Goal: Task Accomplishment & Management: Use online tool/utility

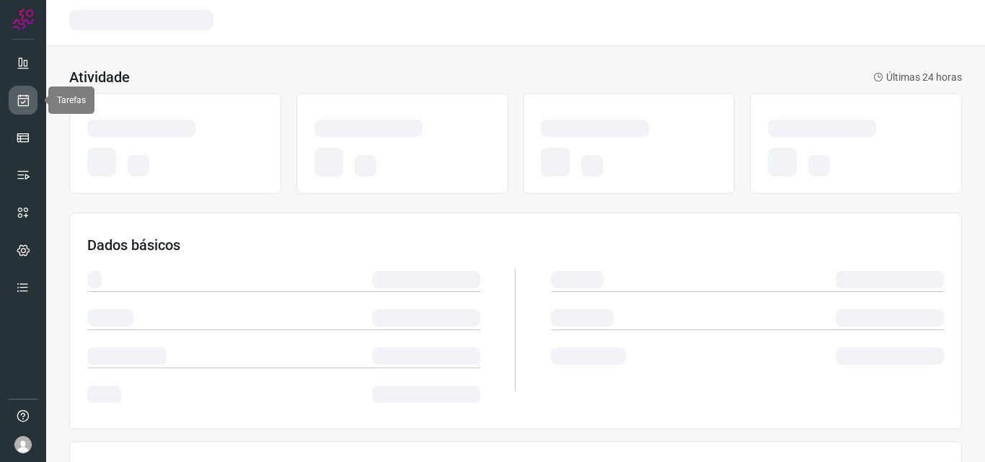
click at [20, 97] on icon at bounding box center [23, 100] width 15 height 14
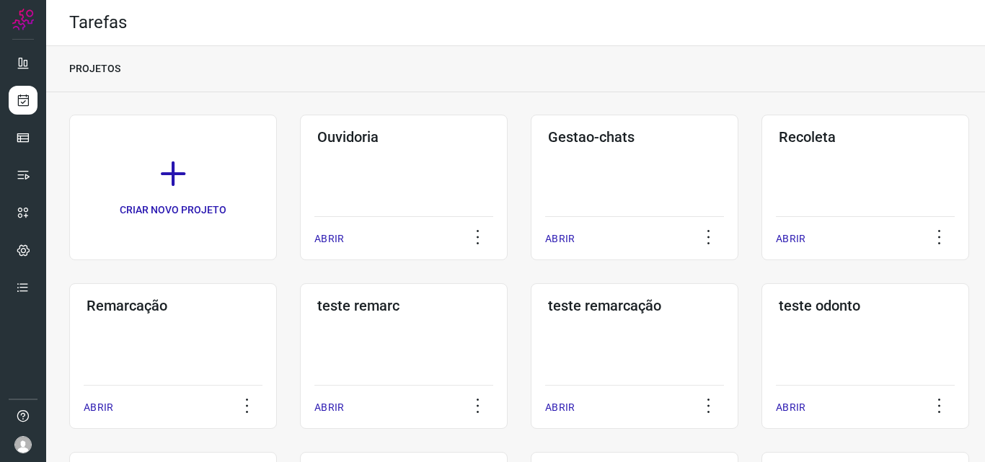
click at [207, 315] on div "Remarcação ABRIR" at bounding box center [173, 356] width 208 height 146
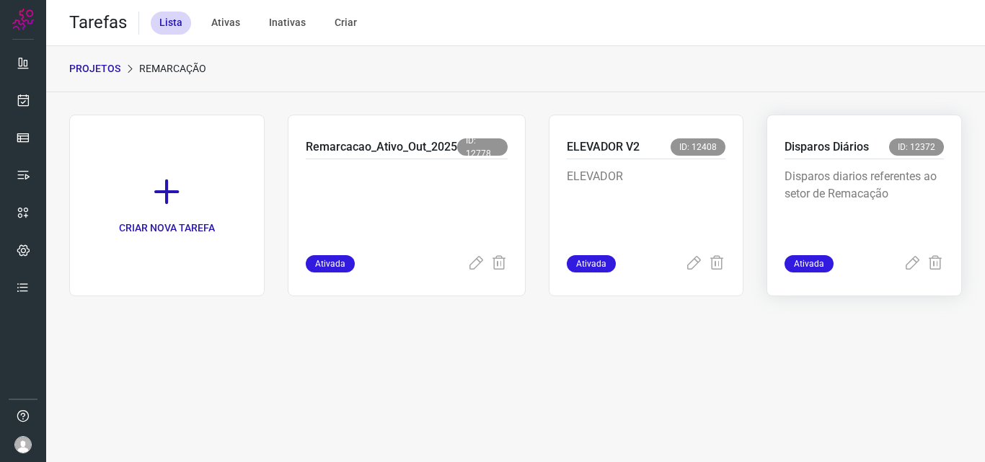
click at [804, 168] on p "Disparos diarios referentes ao setor de Remacação" at bounding box center [864, 204] width 159 height 72
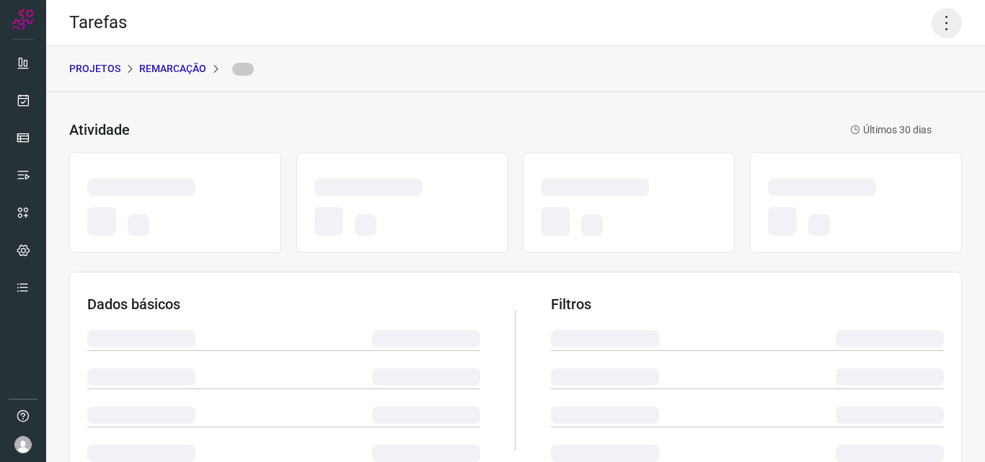
click at [945, 19] on icon at bounding box center [947, 23] width 30 height 30
click at [23, 107] on icon at bounding box center [23, 100] width 15 height 14
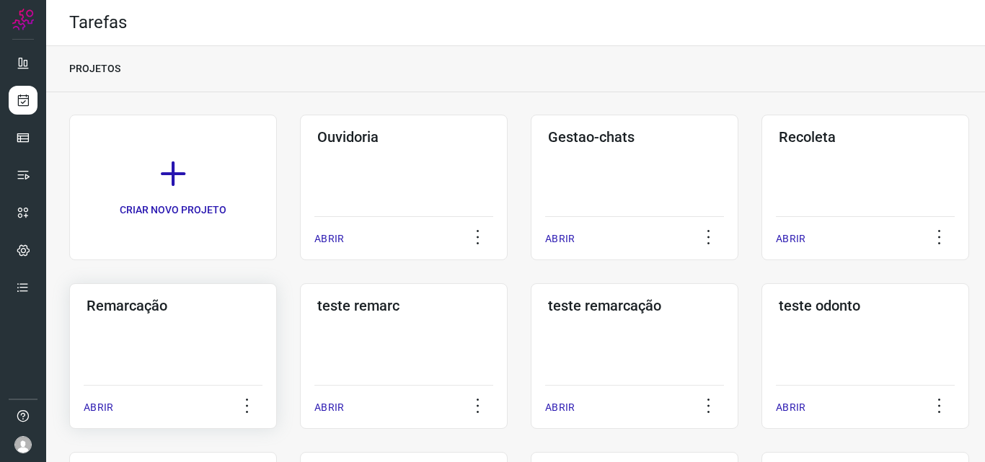
click at [147, 336] on div "Remarcação ABRIR" at bounding box center [173, 356] width 208 height 146
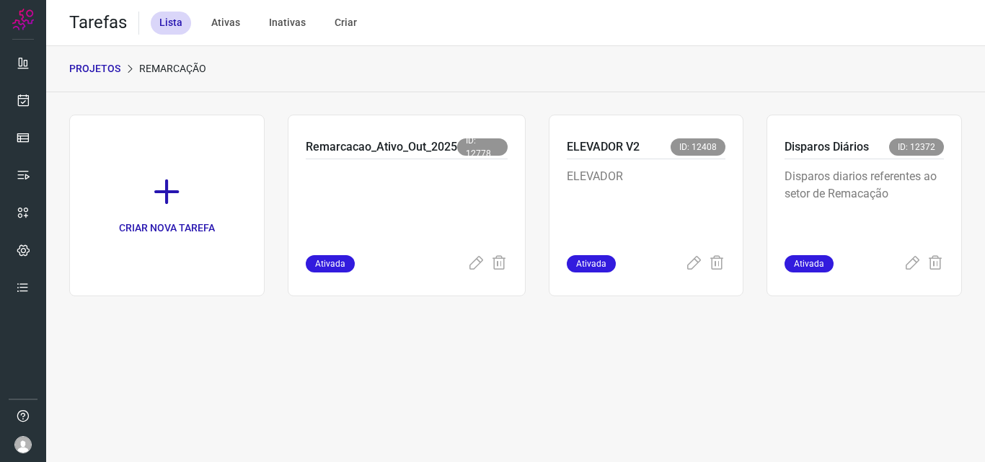
click at [854, 181] on p "Disparos diarios referentes ao setor de Remacação" at bounding box center [864, 204] width 159 height 72
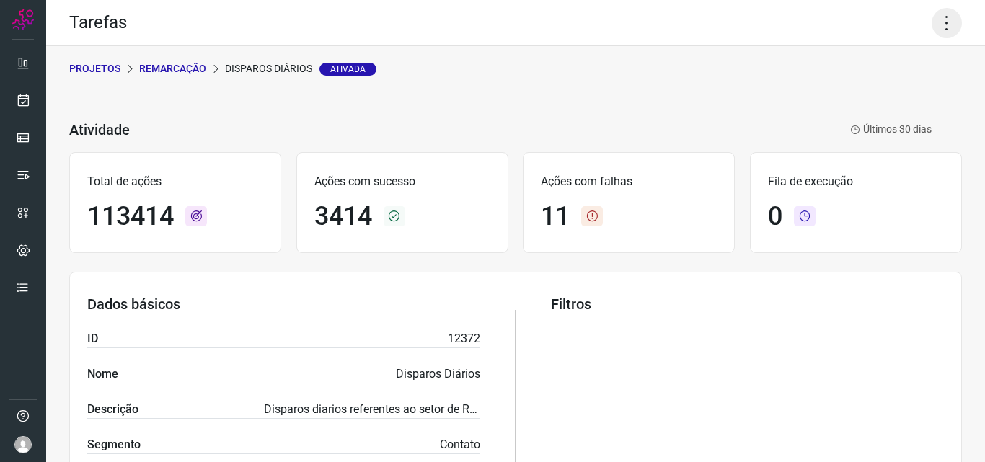
click at [932, 26] on icon at bounding box center [947, 23] width 30 height 30
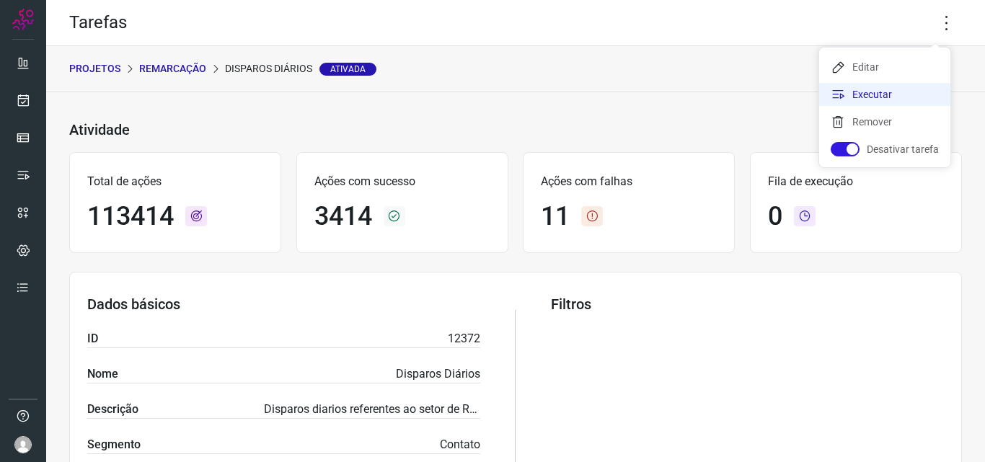
click at [888, 94] on li "Executar" at bounding box center [884, 94] width 131 height 23
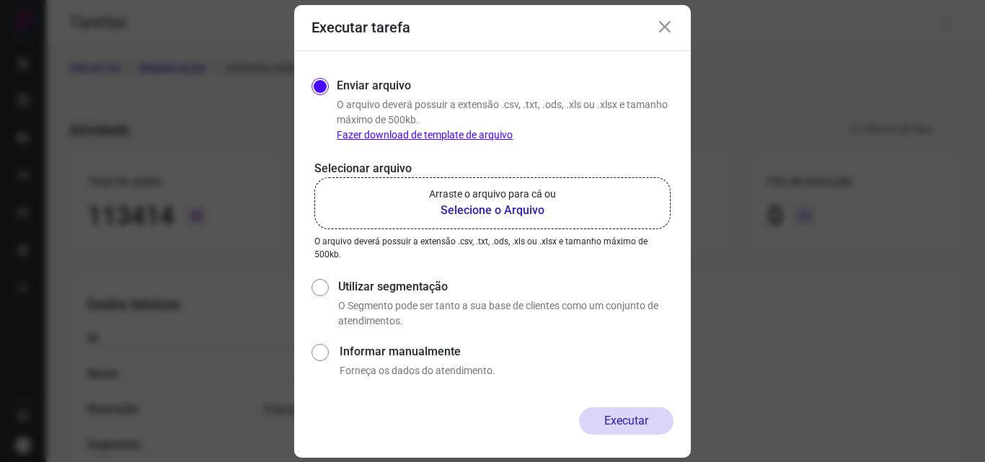
click at [526, 192] on p "Arraste o arquivo para cá ou" at bounding box center [492, 194] width 127 height 15
click at [0, 0] on input "Arraste o arquivo para cá ou Selecione o Arquivo" at bounding box center [0, 0] width 0 height 0
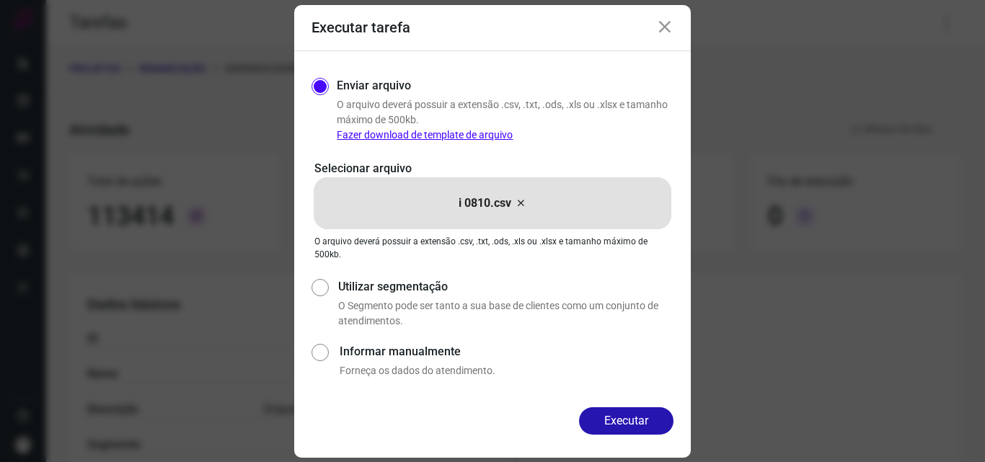
click at [609, 415] on button "Executar" at bounding box center [626, 420] width 94 height 27
click at [609, 415] on div "Executar tarefa Enviar arquivo O arquivo deverá possuir a extensão .csv, .txt, …" at bounding box center [492, 231] width 985 height 462
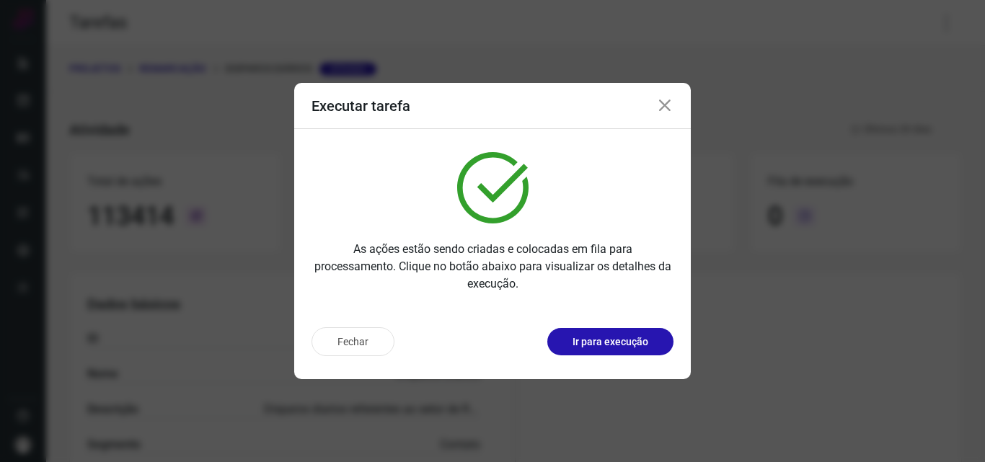
click at [632, 349] on p "Ir para execução" at bounding box center [611, 342] width 76 height 15
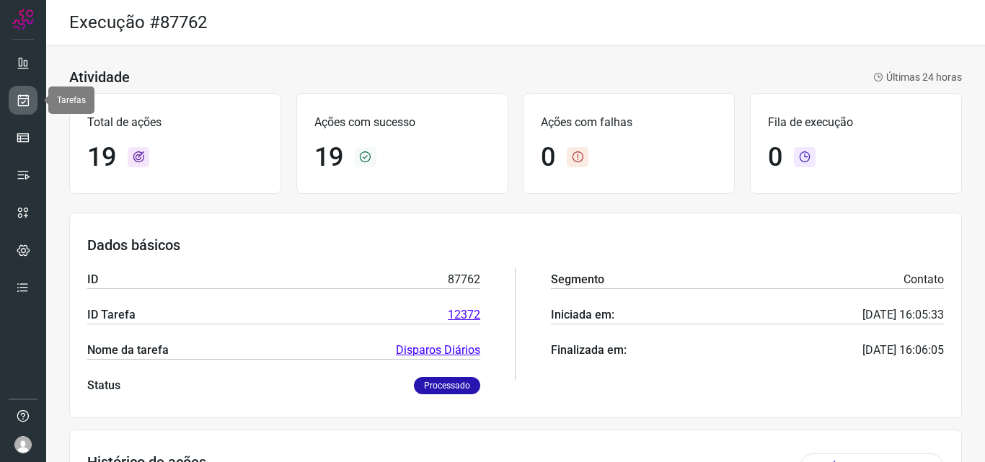
click at [31, 106] on link at bounding box center [23, 100] width 29 height 29
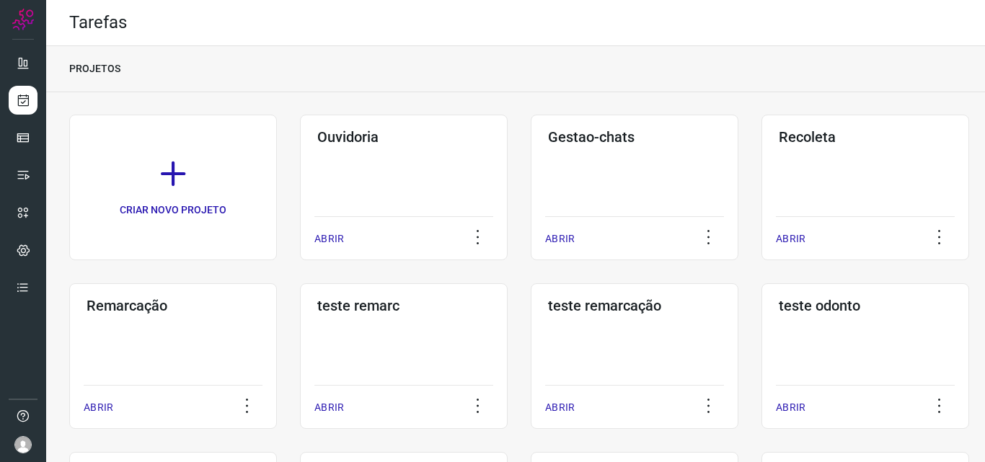
click at [146, 309] on h3 "Remarcação" at bounding box center [173, 305] width 173 height 17
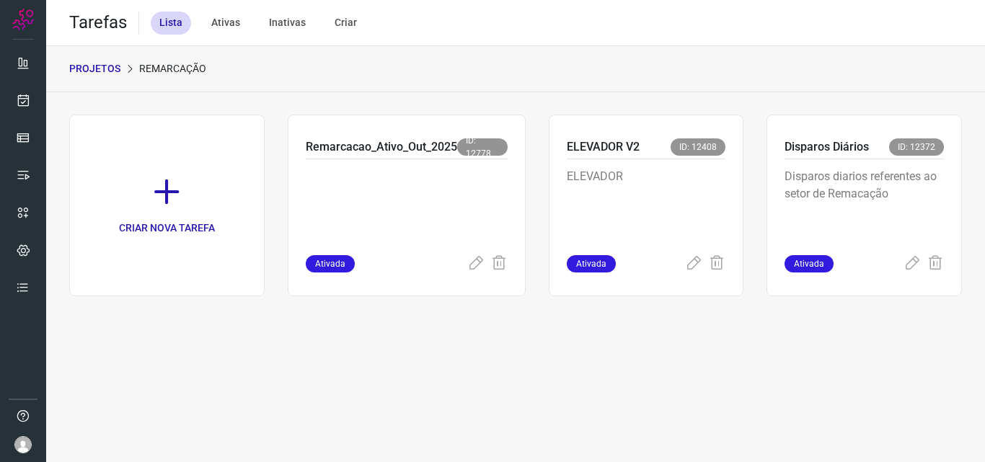
click at [630, 149] on p "ELEVADOR V2" at bounding box center [603, 146] width 73 height 17
click at [885, 176] on p "Disparos diarios referentes ao setor de Remacação" at bounding box center [864, 204] width 159 height 72
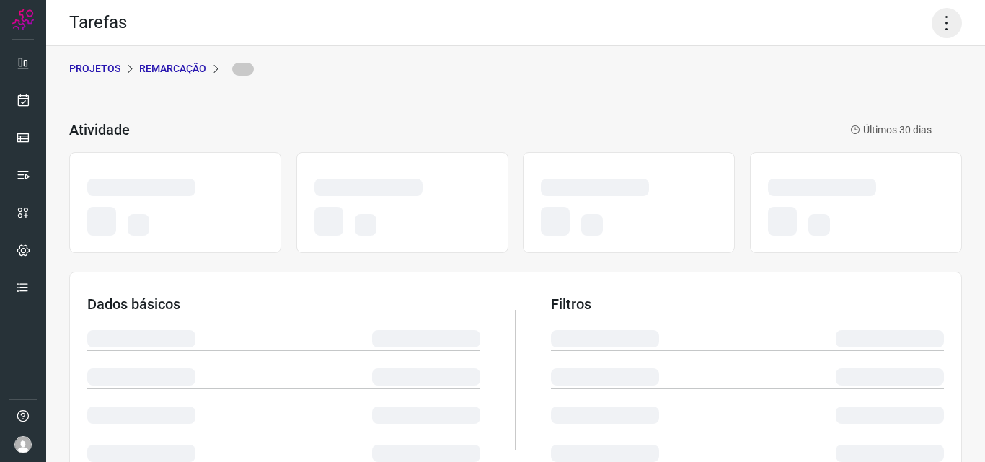
click at [937, 31] on icon at bounding box center [947, 23] width 30 height 30
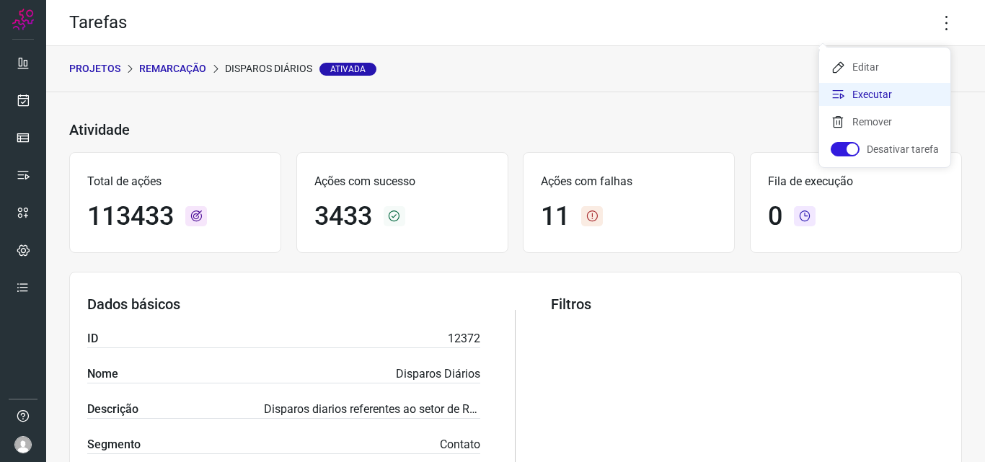
click at [875, 97] on li "Executar" at bounding box center [884, 94] width 131 height 23
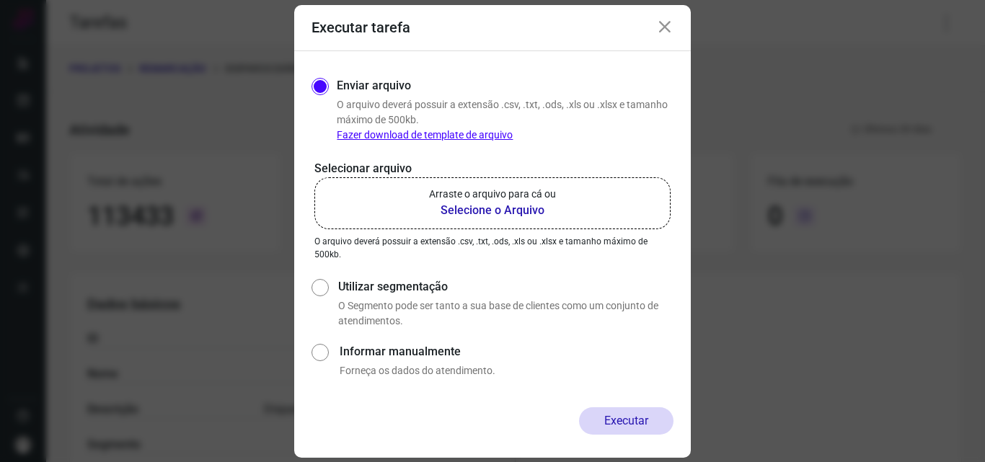
click at [601, 198] on label "Arraste o arquivo para cá ou Selecione o Arquivo" at bounding box center [492, 203] width 356 height 52
click at [0, 0] on input "Arraste o arquivo para cá ou Selecione o Arquivo" at bounding box center [0, 0] width 0 height 0
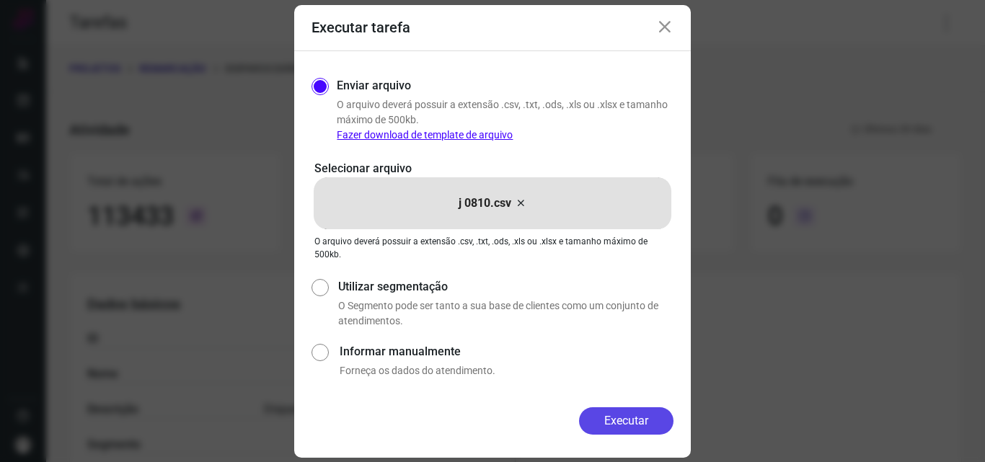
click at [630, 420] on button "Executar" at bounding box center [626, 420] width 94 height 27
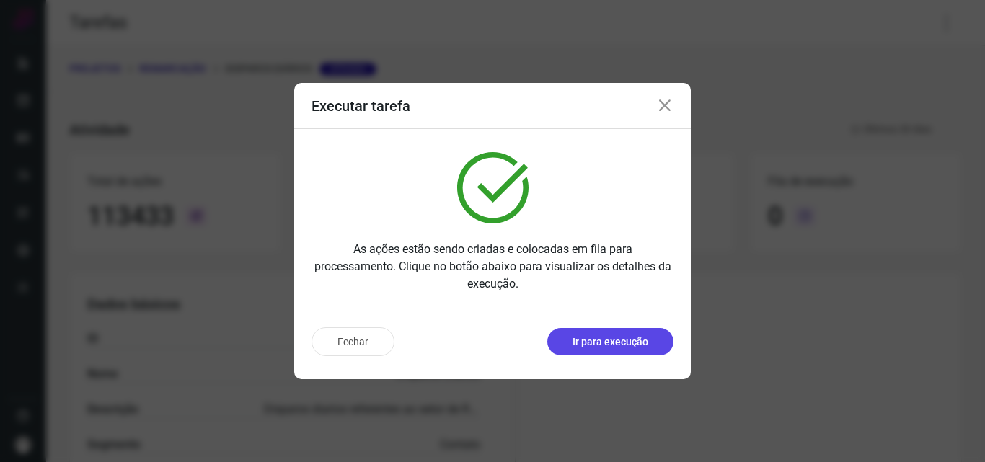
click at [632, 343] on p "Ir para execução" at bounding box center [611, 342] width 76 height 15
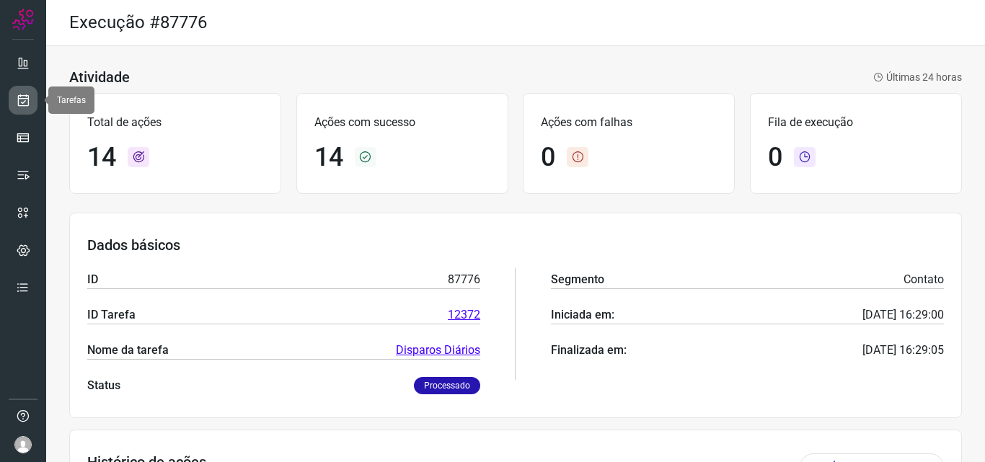
click at [10, 92] on link at bounding box center [23, 100] width 29 height 29
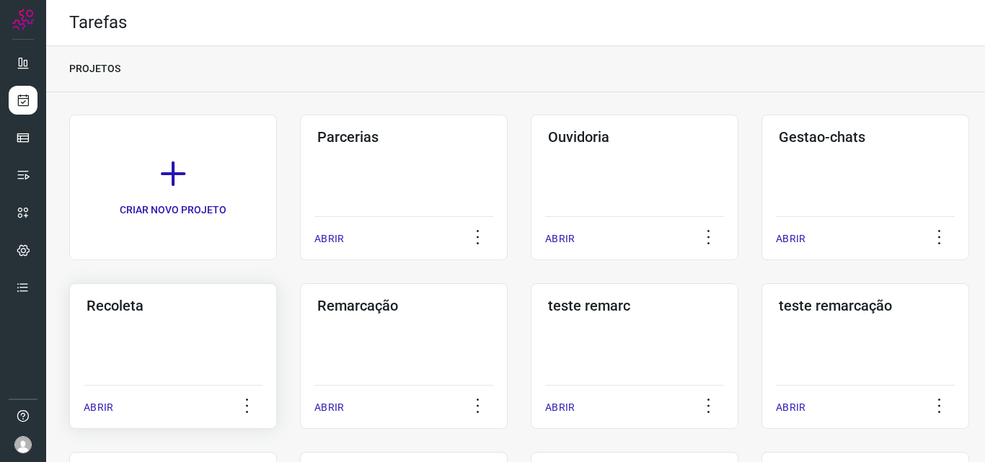
click at [213, 359] on div "Recoleta ABRIR" at bounding box center [173, 356] width 208 height 146
click at [366, 360] on div "Remarcação ABRIR" at bounding box center [404, 356] width 208 height 146
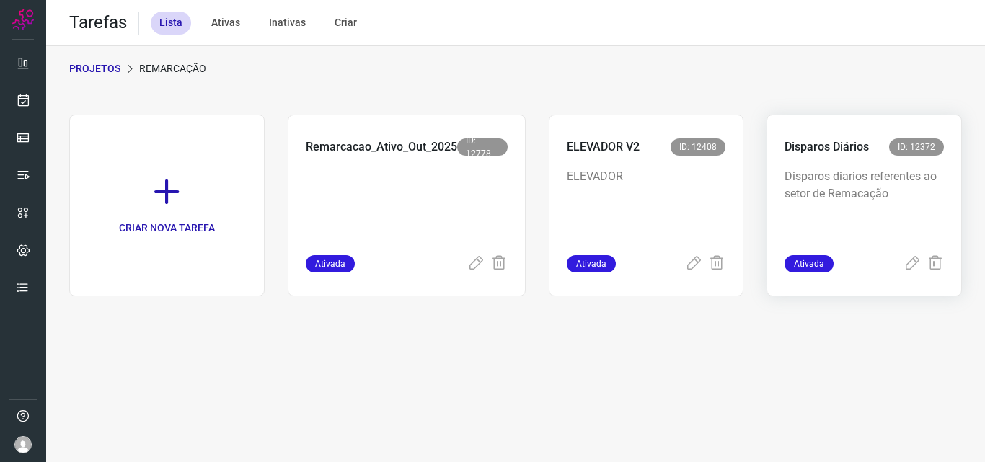
click at [847, 194] on p "Disparos diarios referentes ao setor de Remacação" at bounding box center [864, 204] width 159 height 72
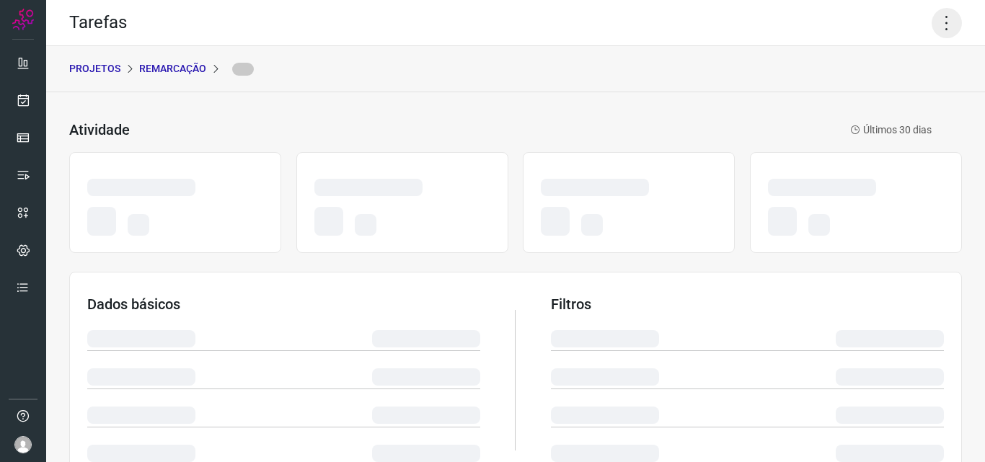
click at [934, 30] on icon at bounding box center [947, 23] width 30 height 30
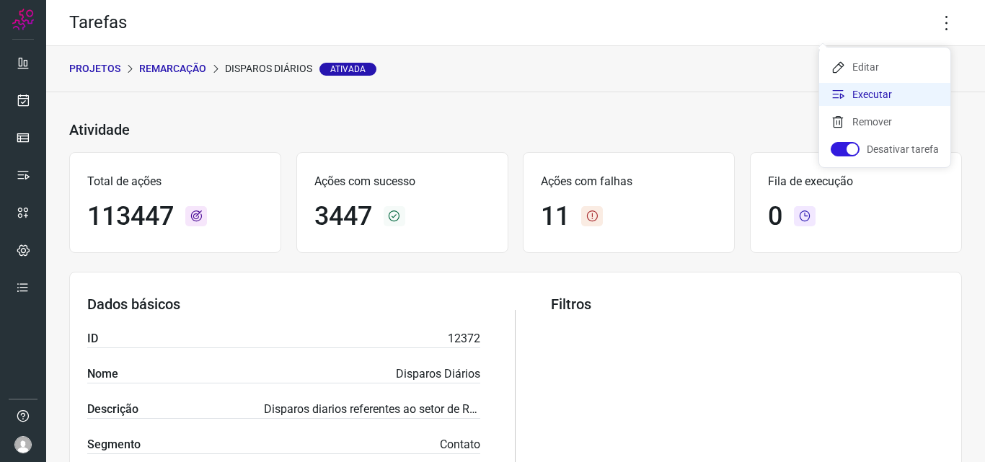
click at [901, 103] on li "Executar" at bounding box center [884, 94] width 131 height 23
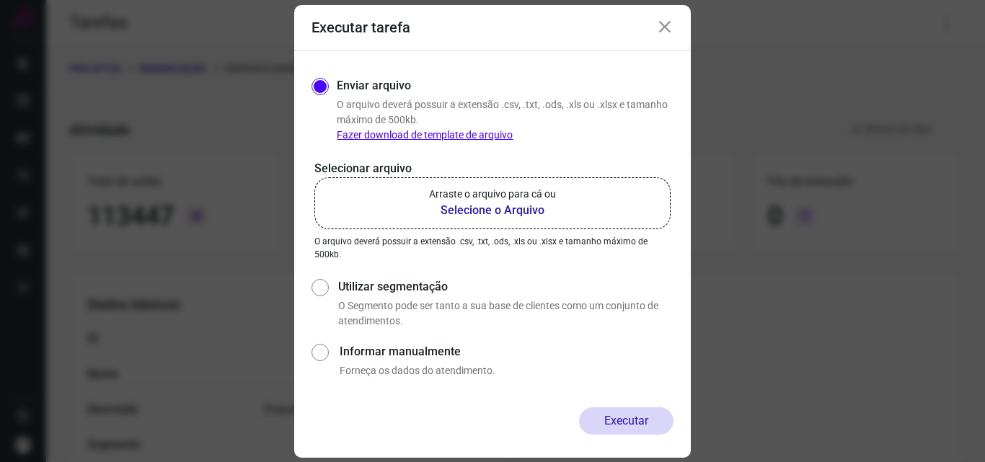
click at [526, 195] on p "Arraste o arquivo para cá ou" at bounding box center [492, 194] width 127 height 15
click at [0, 0] on input "Arraste o arquivo para cá ou Selecione o Arquivo" at bounding box center [0, 0] width 0 height 0
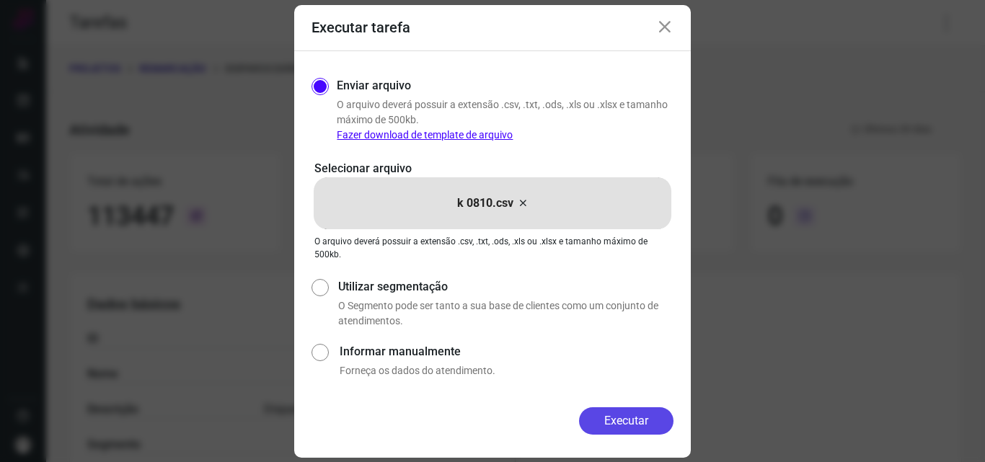
click at [624, 424] on button "Executar" at bounding box center [626, 420] width 94 height 27
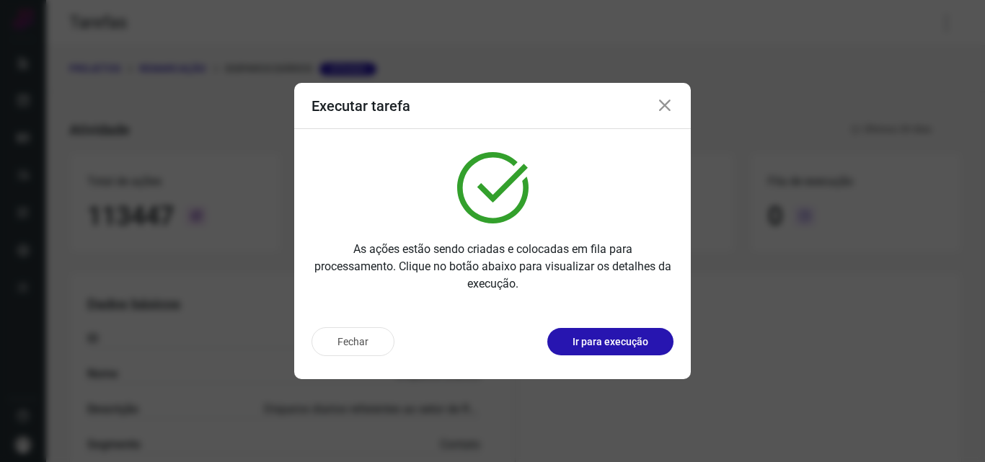
click at [640, 342] on p "Ir para execução" at bounding box center [611, 342] width 76 height 15
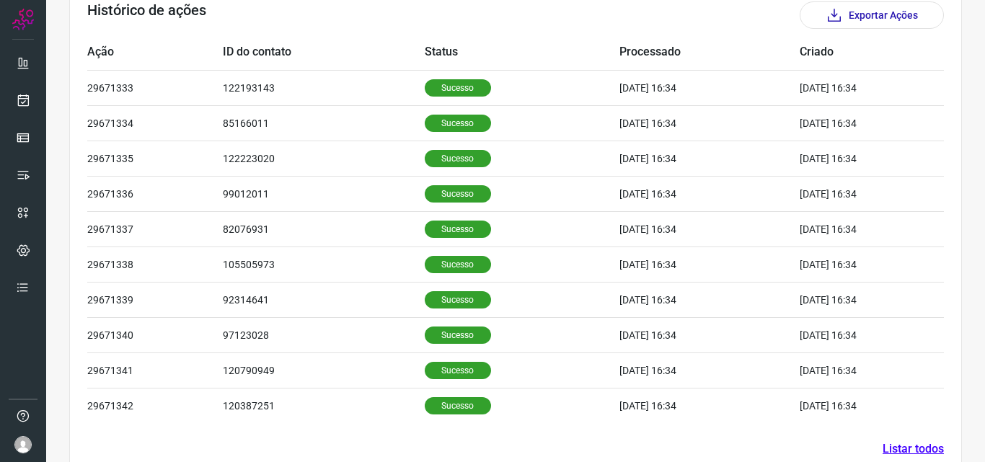
scroll to position [486, 0]
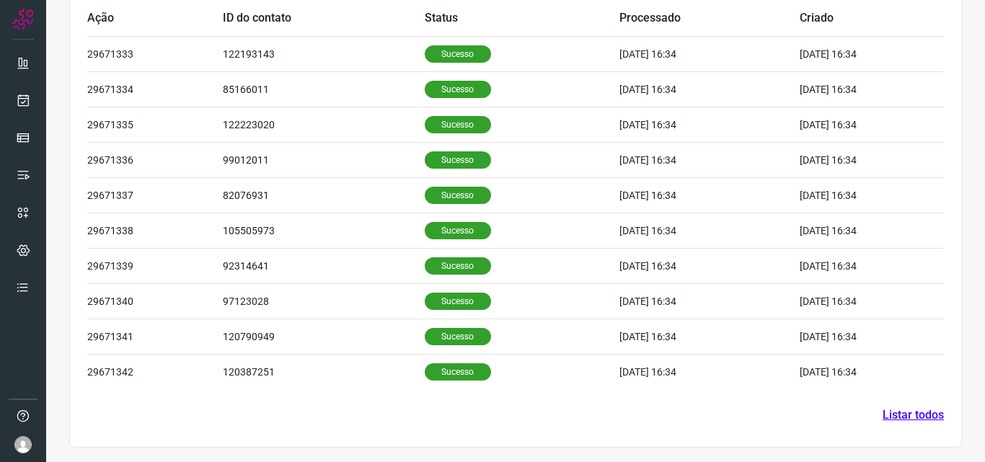
click at [885, 415] on link "Listar todos" at bounding box center [913, 415] width 61 height 17
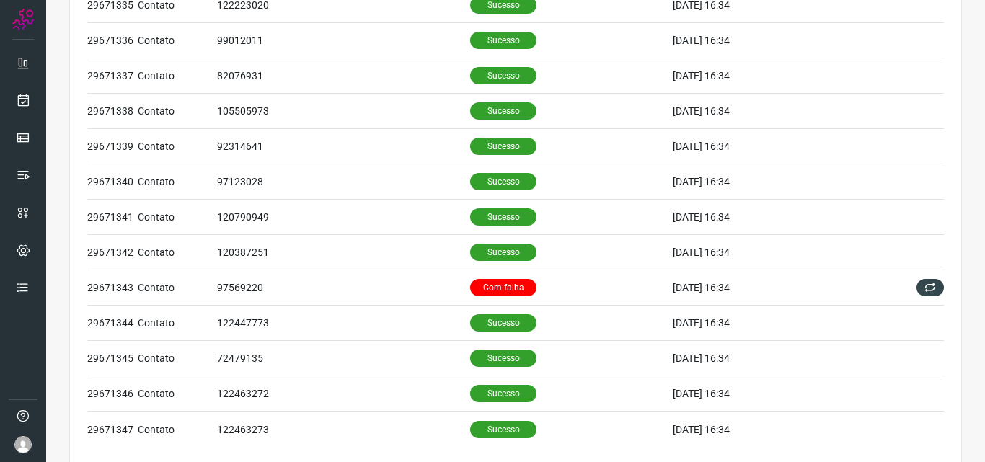
scroll to position [232, 0]
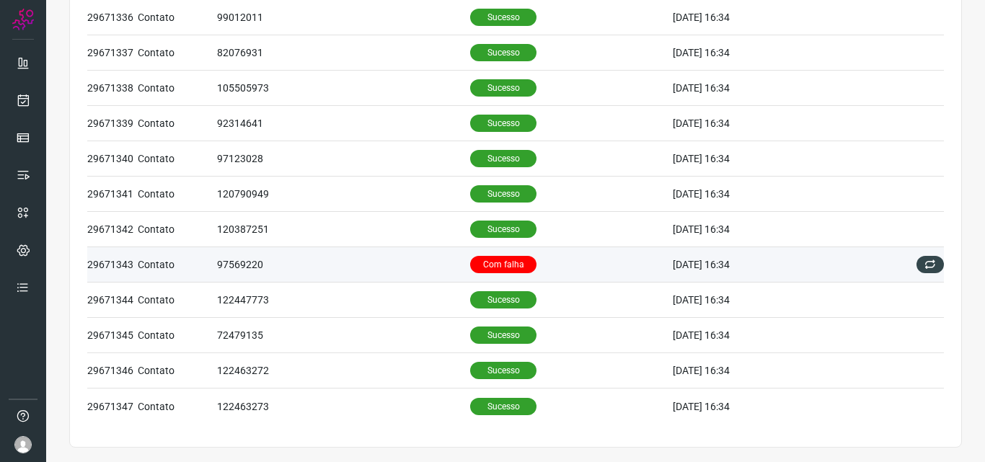
click at [477, 255] on td "Com falha" at bounding box center [571, 264] width 203 height 35
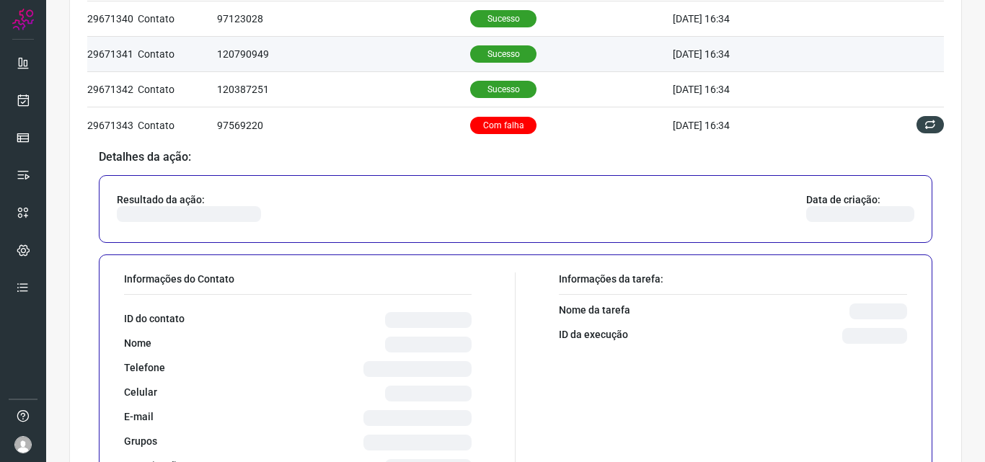
scroll to position [376, 0]
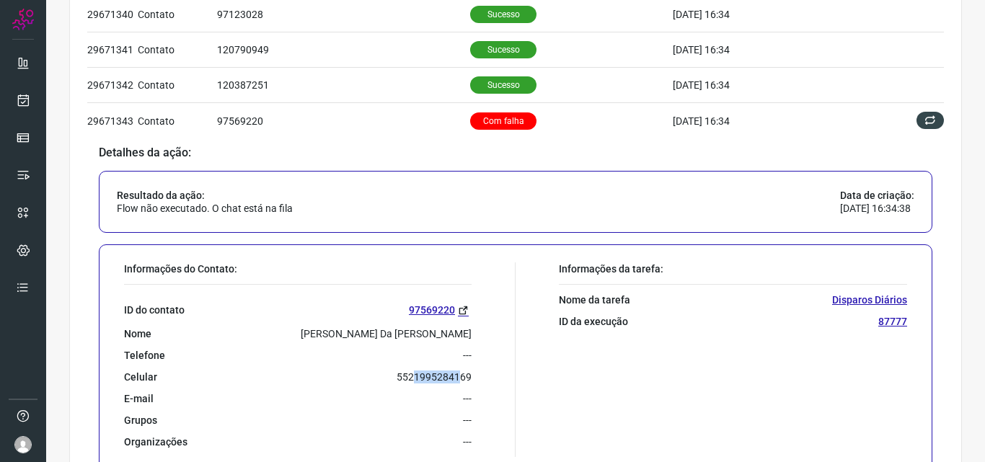
drag, startPoint x: 407, startPoint y: 379, endPoint x: 458, endPoint y: 376, distance: 51.3
click at [458, 376] on p "5521995284169" at bounding box center [434, 377] width 75 height 13
drag, startPoint x: 405, startPoint y: 380, endPoint x: 469, endPoint y: 380, distance: 64.2
click at [469, 380] on div "Informações do Contato: ID do contato 97569220 Nome Ana Maria Da Silva Rodrigue…" at bounding box center [316, 359] width 399 height 195
copy p "21995284169"
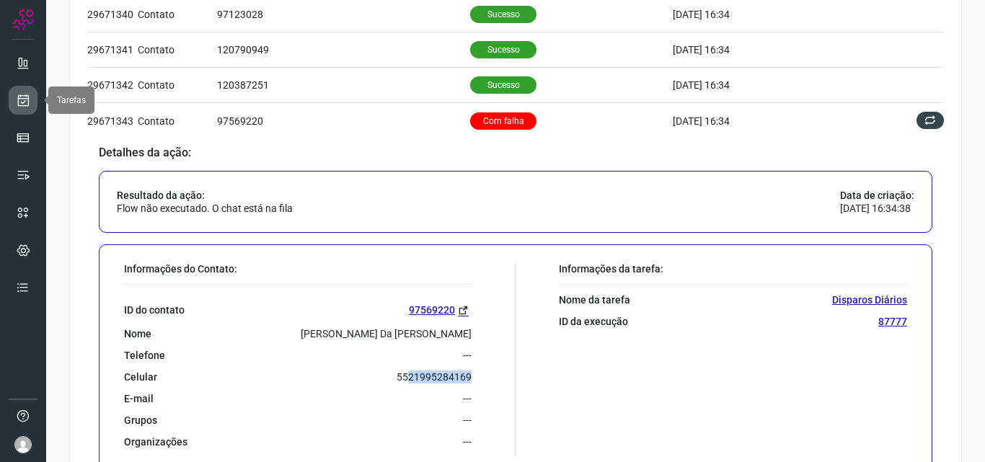
click at [22, 105] on icon at bounding box center [23, 100] width 15 height 14
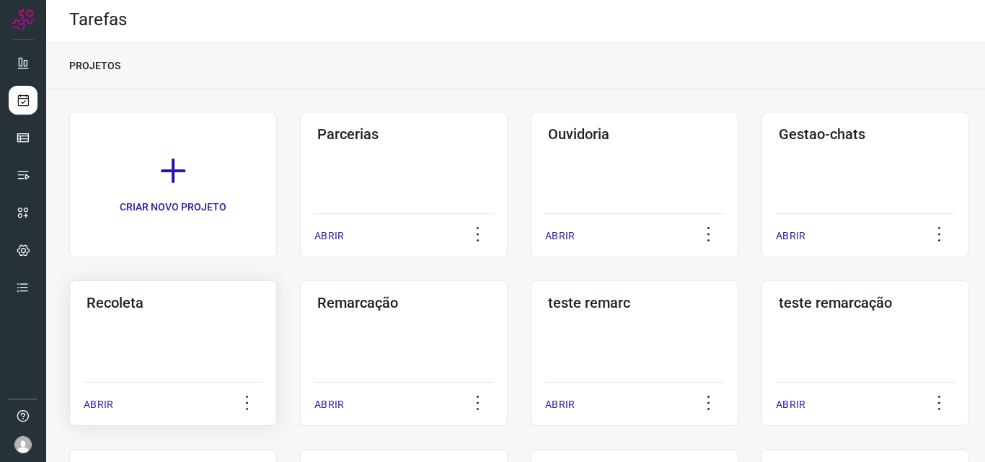
click at [200, 358] on div "Recoleta ABRIR" at bounding box center [173, 354] width 208 height 146
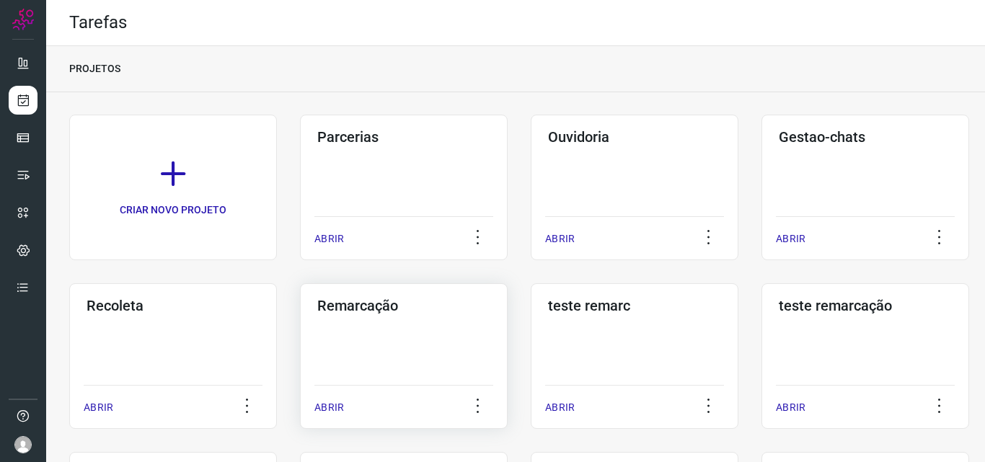
click at [454, 327] on div "Remarcação ABRIR" at bounding box center [404, 356] width 208 height 146
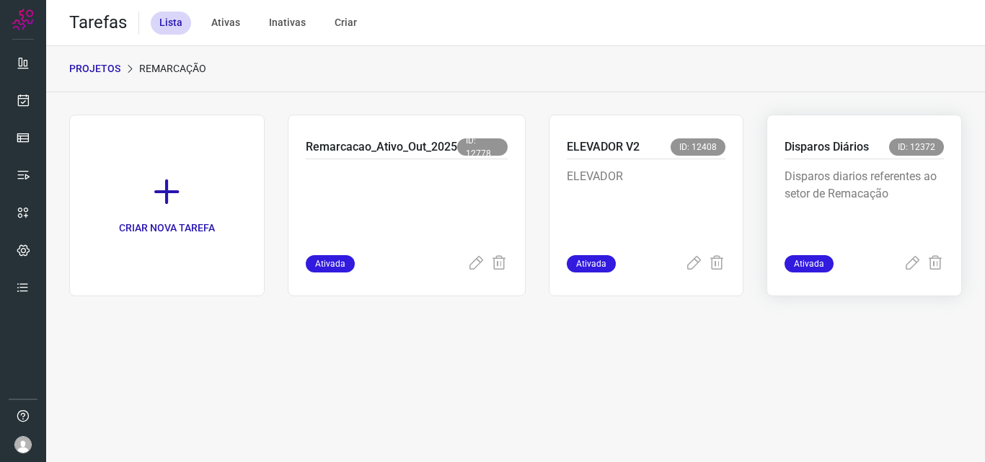
click at [848, 211] on p "Disparos diarios referentes ao setor de Remacação" at bounding box center [864, 204] width 159 height 72
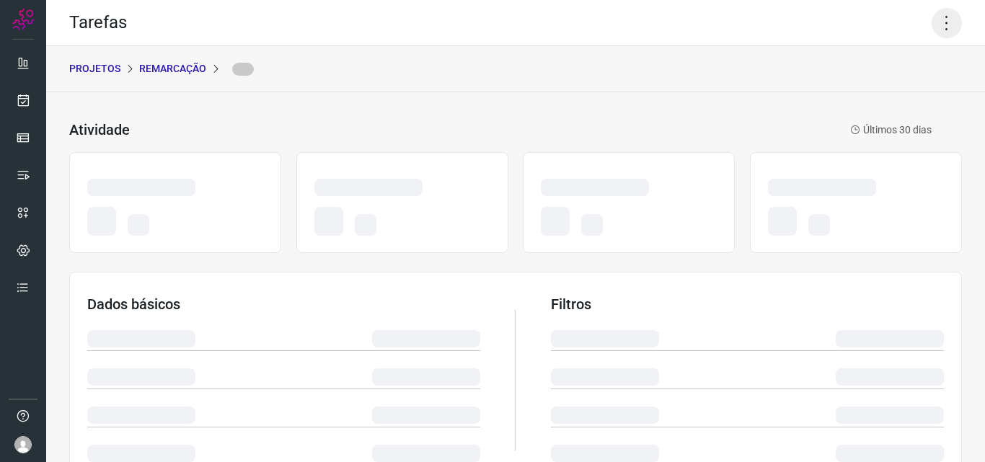
click at [937, 17] on icon at bounding box center [947, 23] width 30 height 30
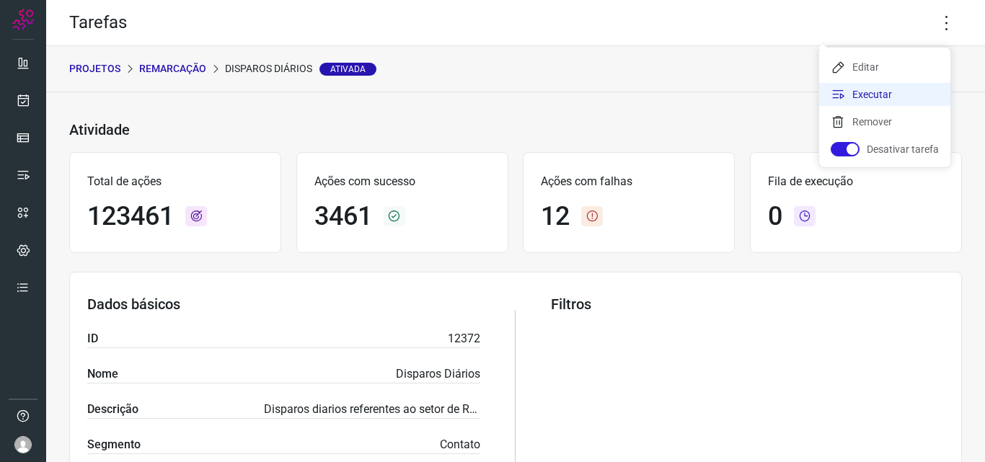
click at [899, 89] on li "Executar" at bounding box center [884, 94] width 131 height 23
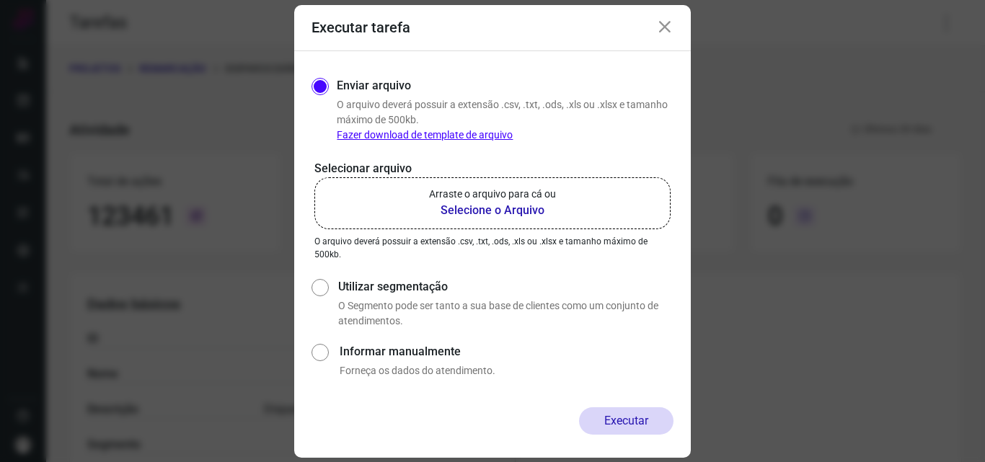
click at [504, 206] on b "Selecione o Arquivo" at bounding box center [492, 210] width 127 height 17
click at [0, 0] on input "Arraste o arquivo para cá ou Selecione o Arquivo" at bounding box center [0, 0] width 0 height 0
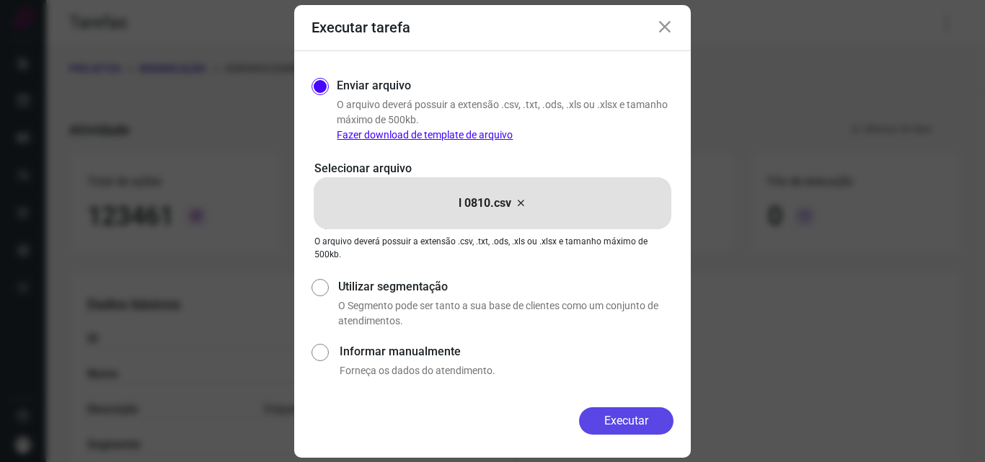
click at [603, 410] on button "Executar" at bounding box center [626, 420] width 94 height 27
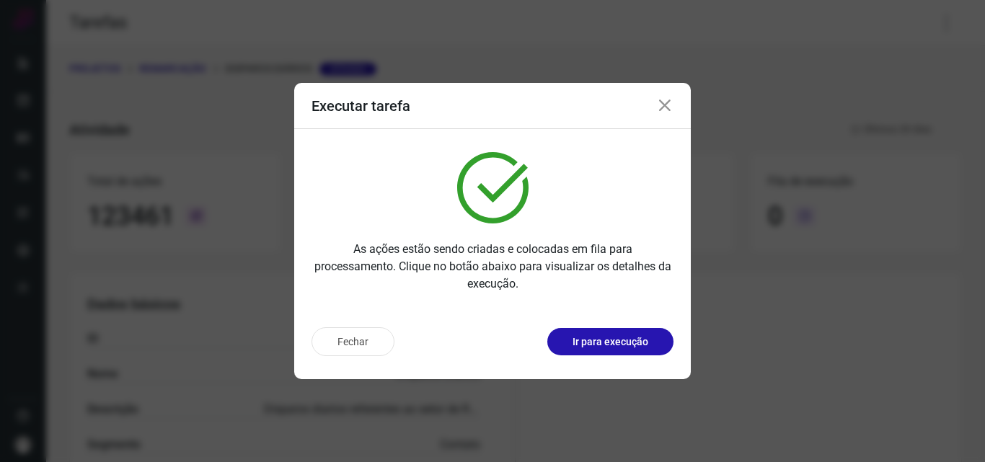
click at [621, 343] on p "Ir para execução" at bounding box center [611, 342] width 76 height 15
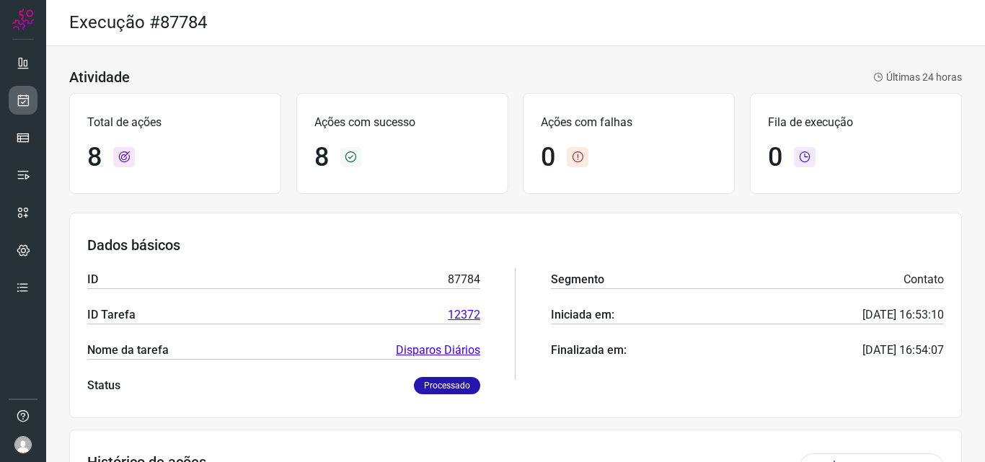
click at [25, 94] on icon at bounding box center [23, 100] width 15 height 14
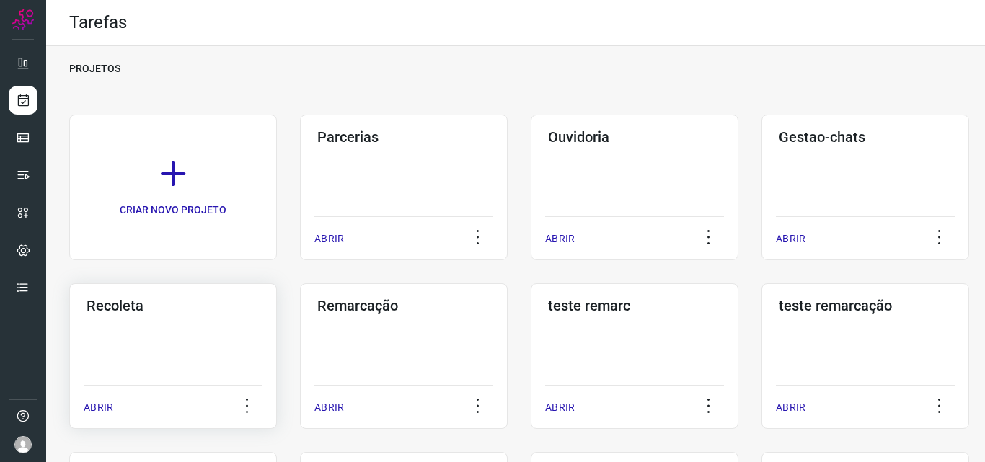
click at [156, 330] on div "Recoleta ABRIR" at bounding box center [173, 356] width 208 height 146
click at [423, 320] on div "Remarcação ABRIR" at bounding box center [404, 356] width 208 height 146
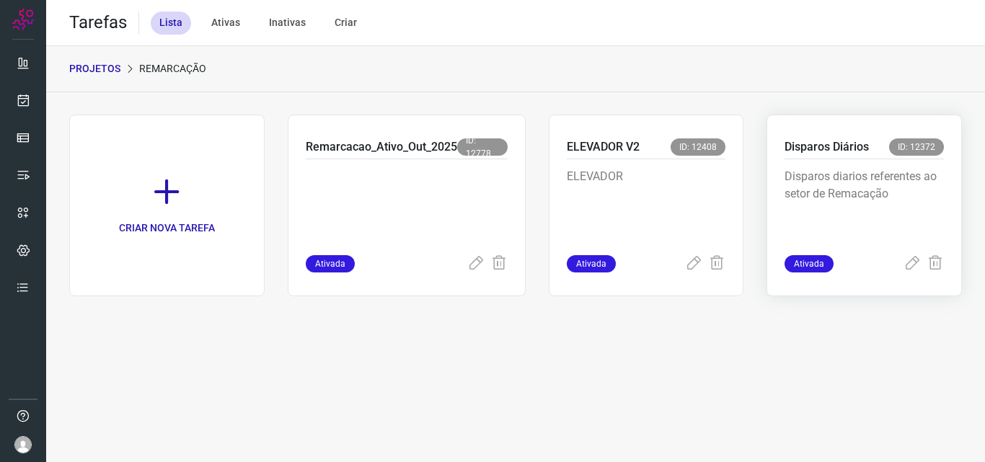
click at [838, 168] on p "Disparos diarios referentes ao setor de Remacação" at bounding box center [864, 204] width 159 height 72
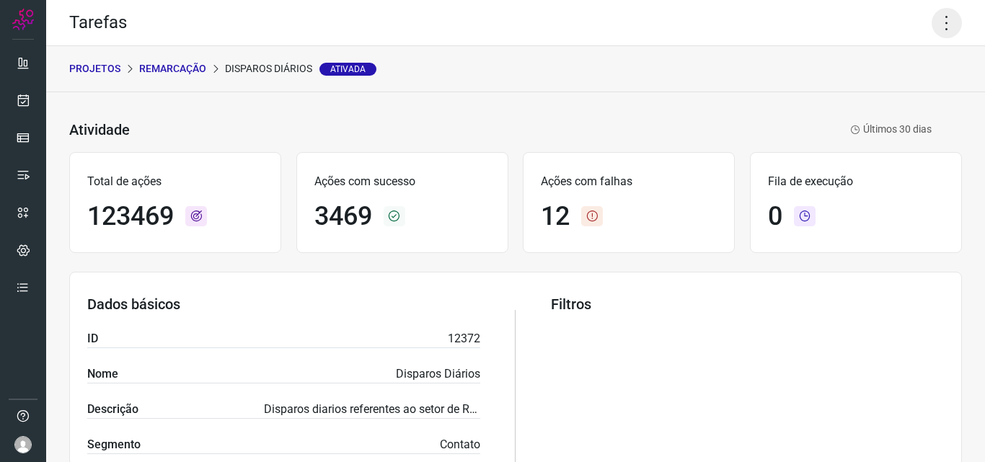
click at [937, 14] on icon at bounding box center [947, 23] width 30 height 30
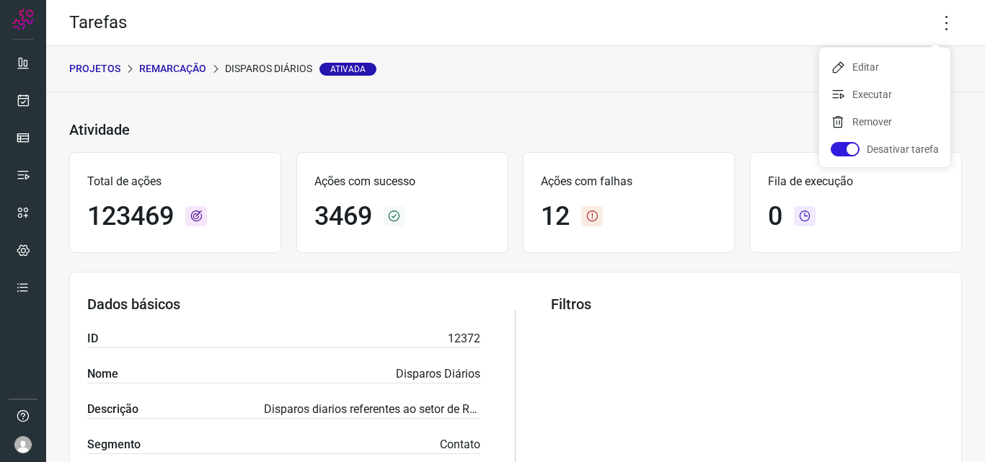
click at [905, 107] on ul "Editar Executar Remover Desativar tarefa" at bounding box center [884, 108] width 131 height 120
click at [906, 96] on li "Executar" at bounding box center [884, 94] width 131 height 23
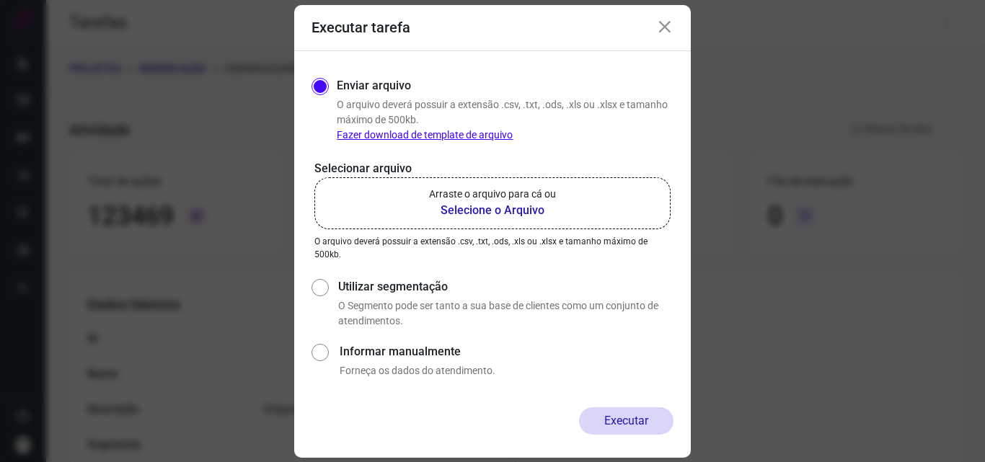
click at [521, 195] on p "Arraste o arquivo para cá ou" at bounding box center [492, 194] width 127 height 15
click at [0, 0] on input "Arraste o arquivo para cá ou Selecione o Arquivo" at bounding box center [0, 0] width 0 height 0
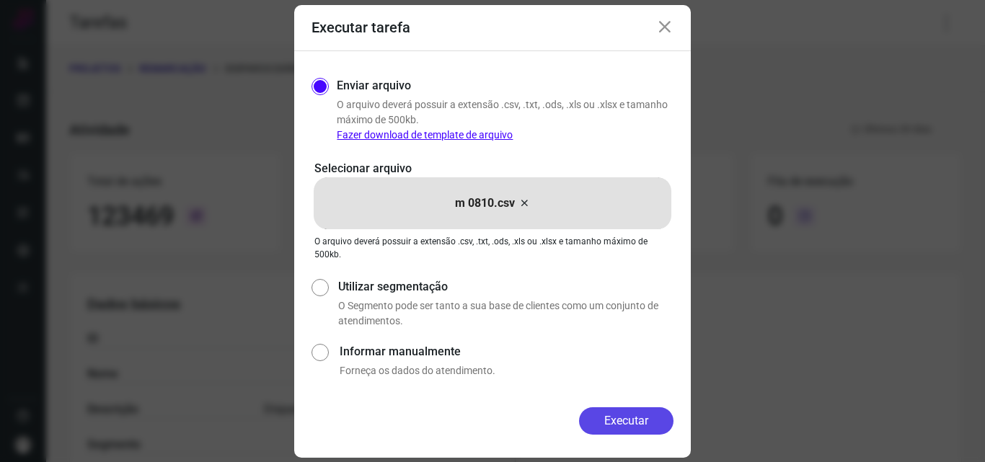
click at [606, 415] on button "Executar" at bounding box center [626, 420] width 94 height 27
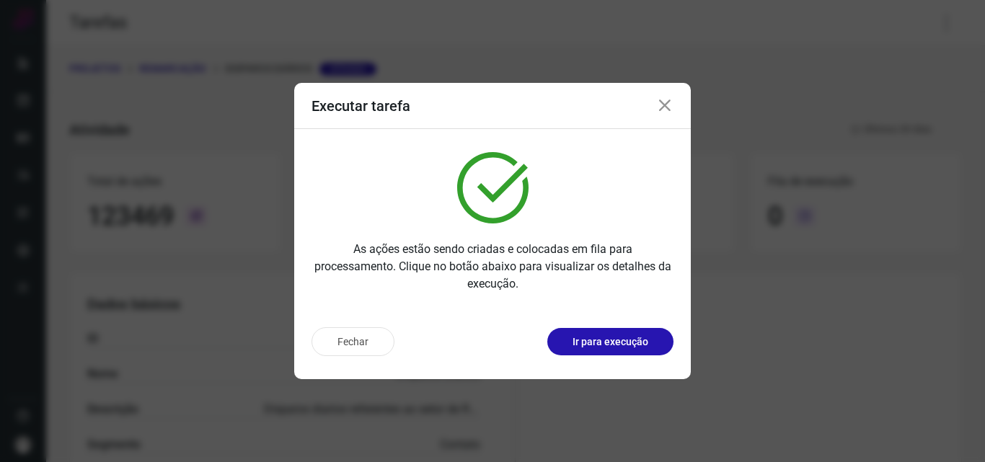
click at [609, 346] on p "Ir para execução" at bounding box center [611, 342] width 76 height 15
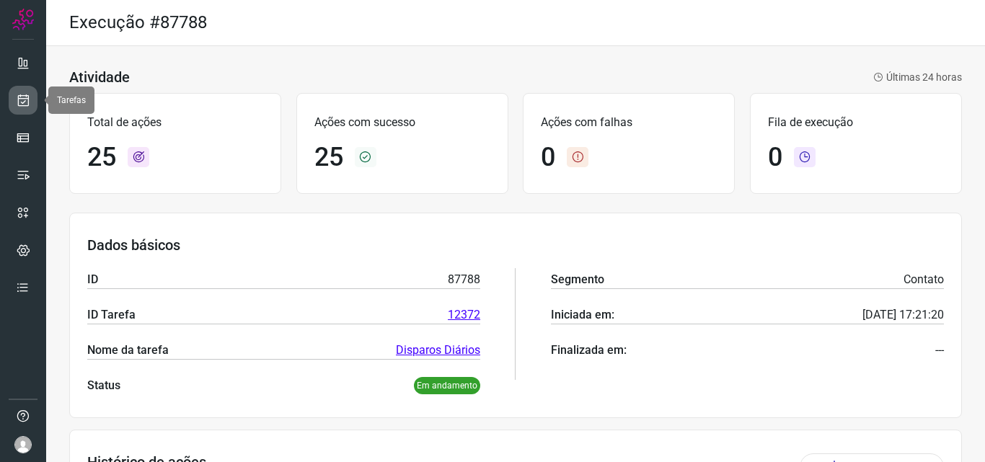
click at [20, 94] on icon at bounding box center [23, 100] width 15 height 14
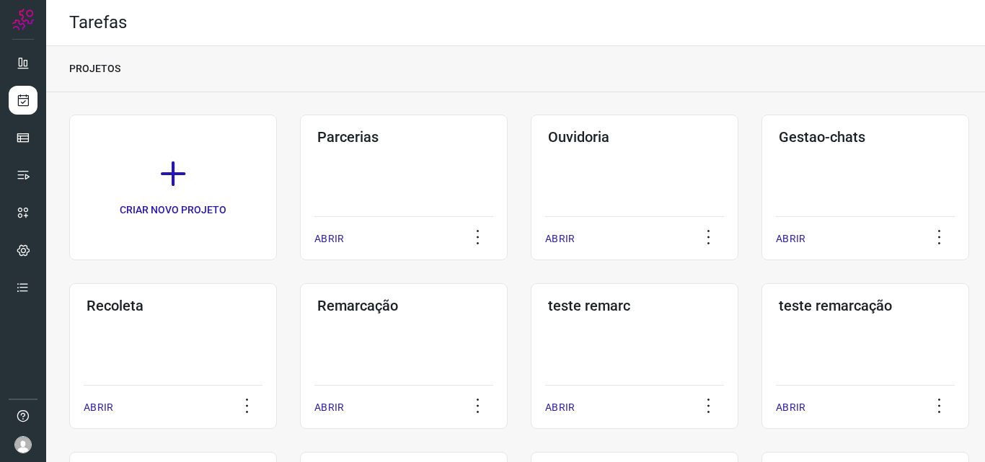
click at [187, 319] on div "Recoleta ABRIR" at bounding box center [173, 356] width 208 height 146
click at [435, 348] on div "Remarcação ABRIR" at bounding box center [404, 356] width 208 height 146
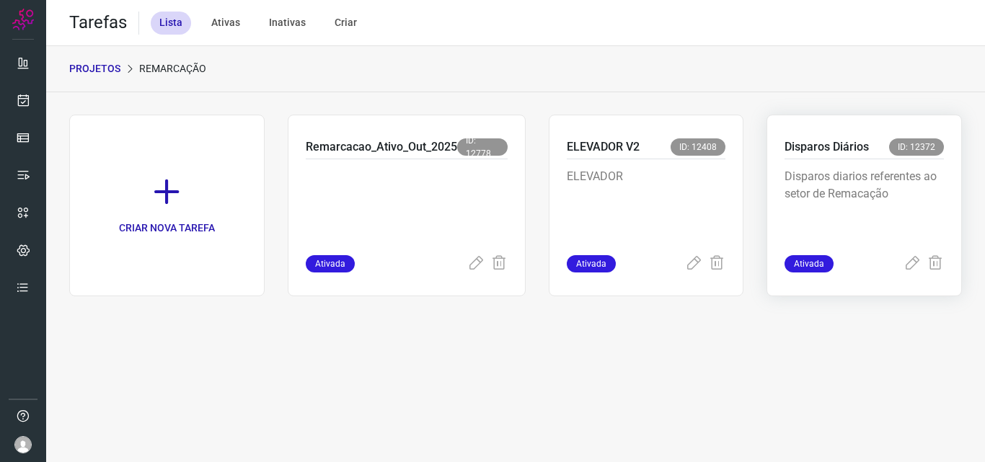
click at [821, 164] on div "Disparos diarios referentes ao setor de Remacação" at bounding box center [864, 207] width 159 height 96
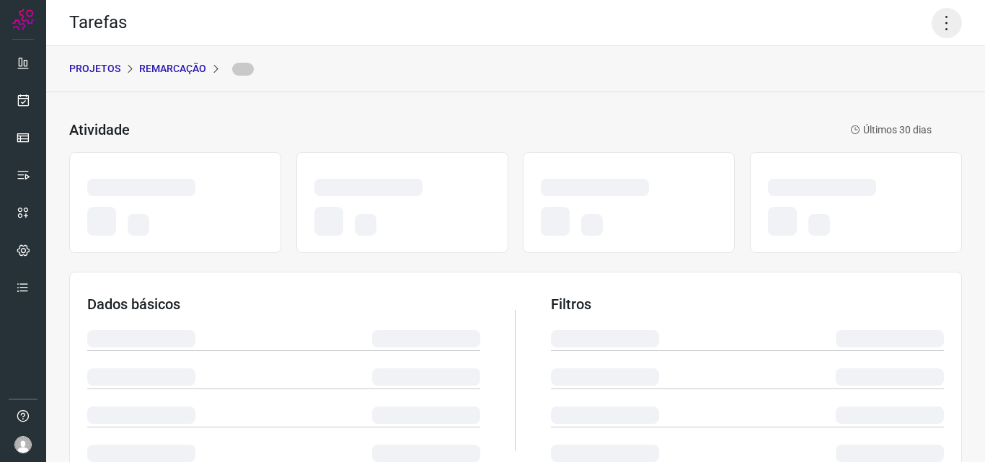
click at [935, 30] on icon at bounding box center [947, 23] width 30 height 30
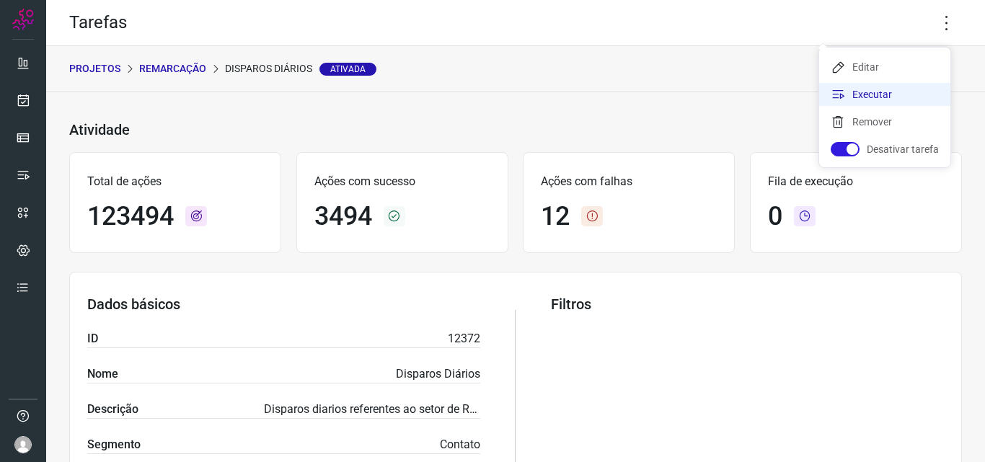
click at [874, 89] on li "Executar" at bounding box center [884, 94] width 131 height 23
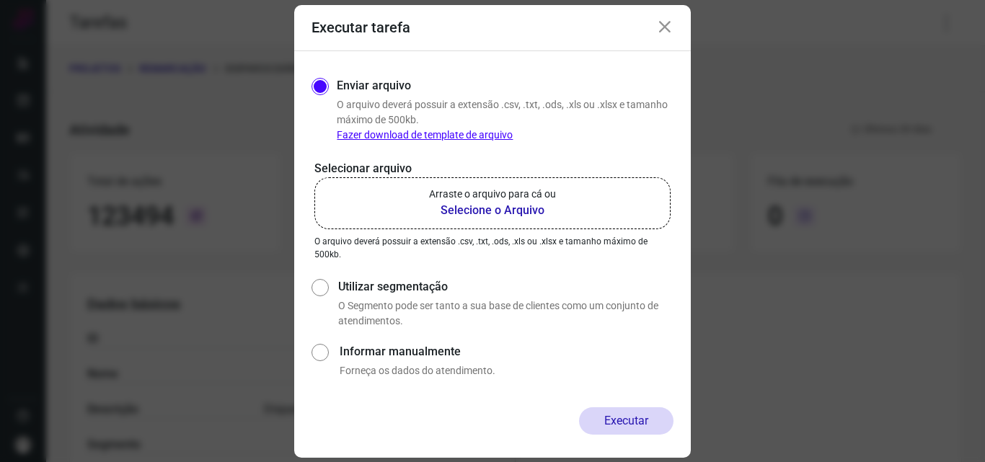
click at [546, 224] on label "Arraste o arquivo para cá ou Selecione o Arquivo" at bounding box center [492, 203] width 356 height 52
click at [0, 0] on input "Arraste o arquivo para cá ou Selecione o Arquivo" at bounding box center [0, 0] width 0 height 0
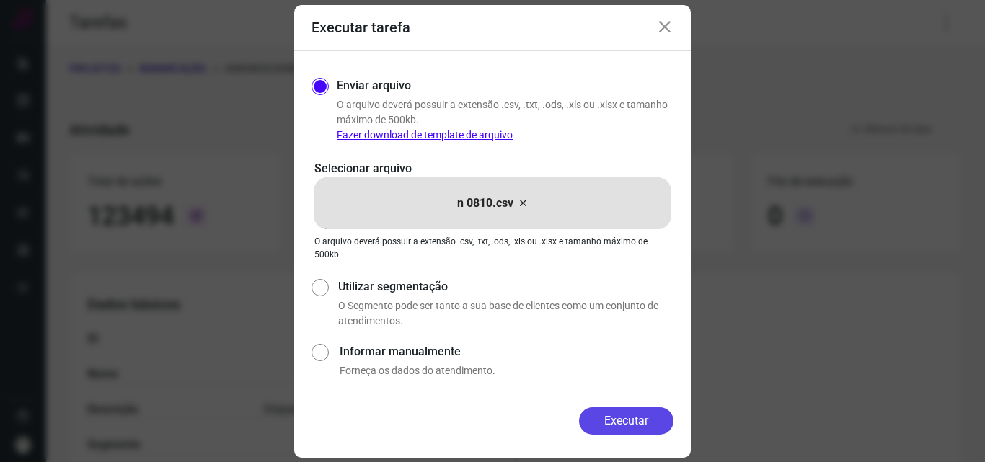
click at [609, 418] on button "Executar" at bounding box center [626, 420] width 94 height 27
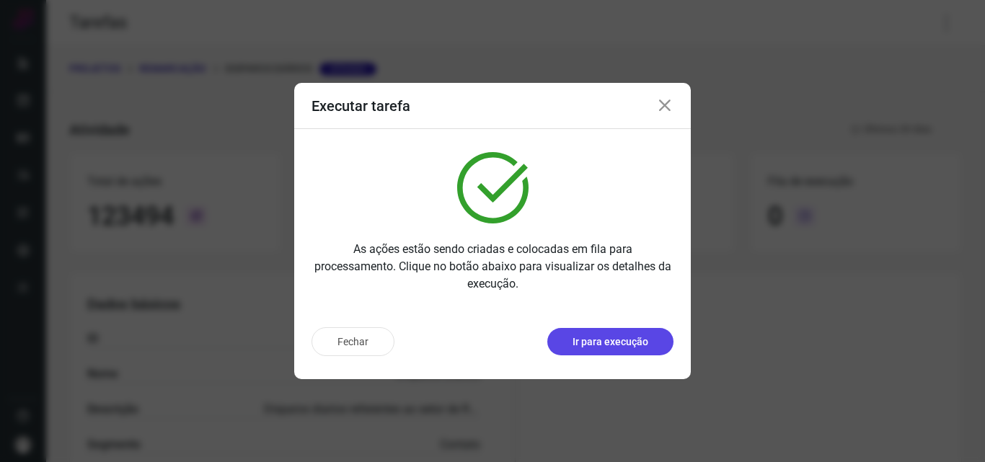
click at [619, 341] on p "Ir para execução" at bounding box center [611, 342] width 76 height 15
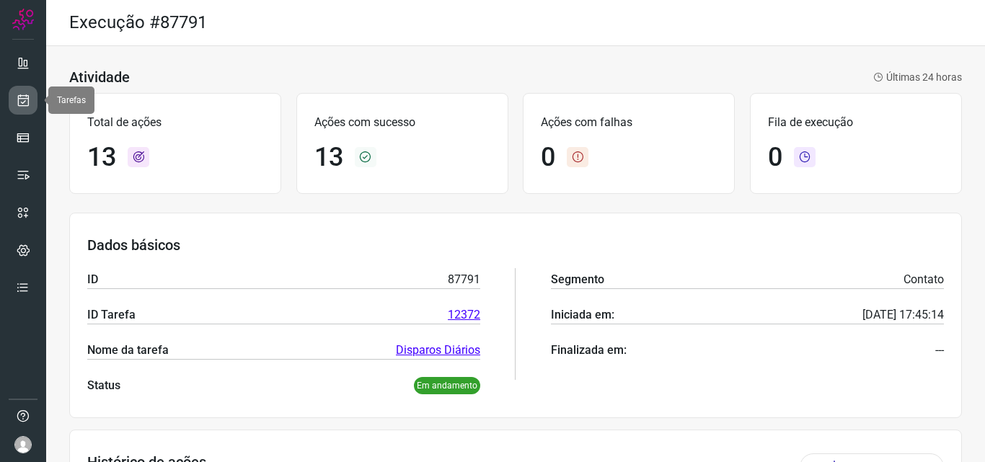
click at [30, 105] on icon at bounding box center [23, 100] width 15 height 14
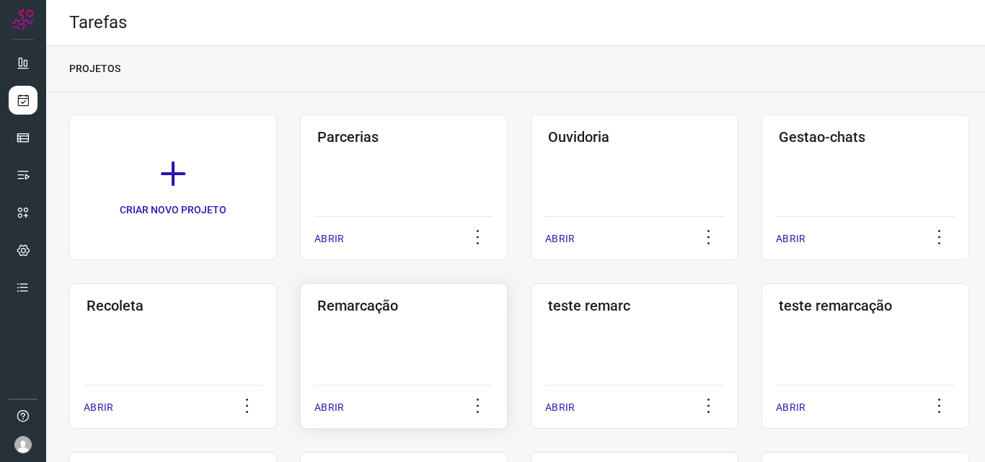
click at [397, 337] on div "Remarcação ABRIR" at bounding box center [404, 356] width 208 height 146
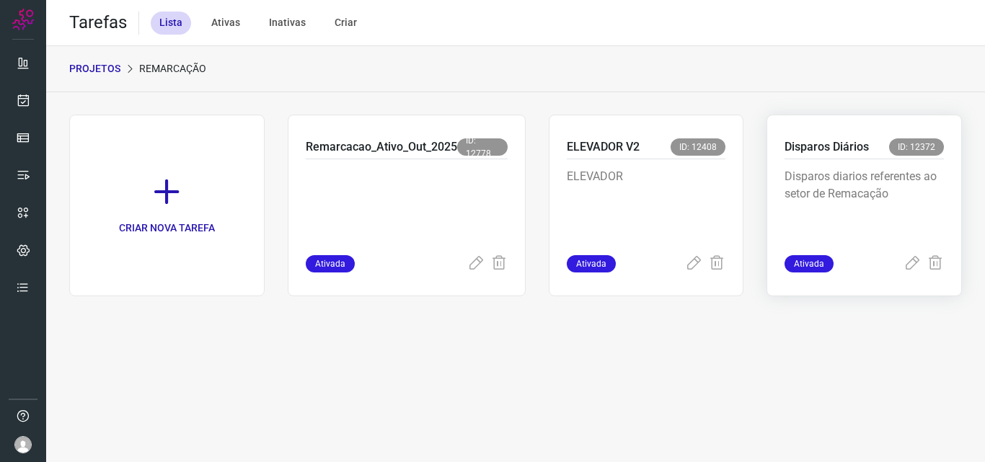
click at [883, 191] on p "Disparos diarios referentes ao setor de Remacação" at bounding box center [864, 204] width 159 height 72
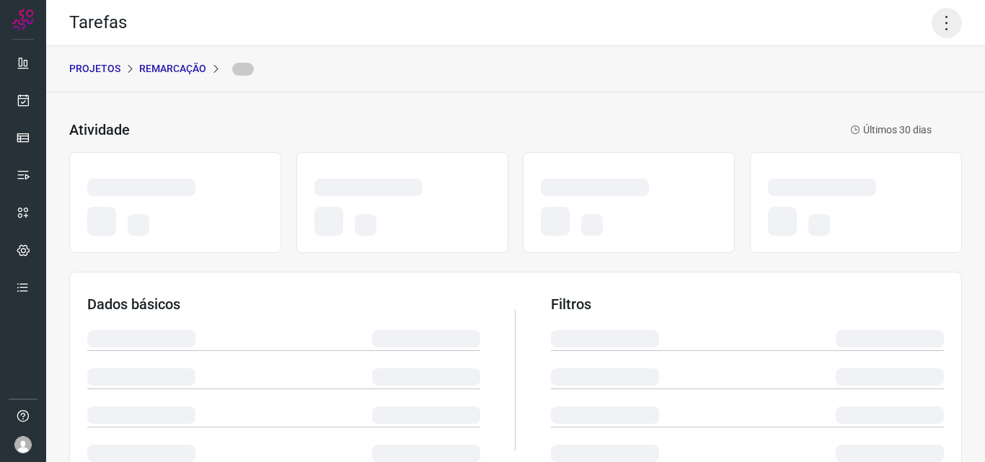
click at [932, 29] on icon at bounding box center [947, 23] width 30 height 30
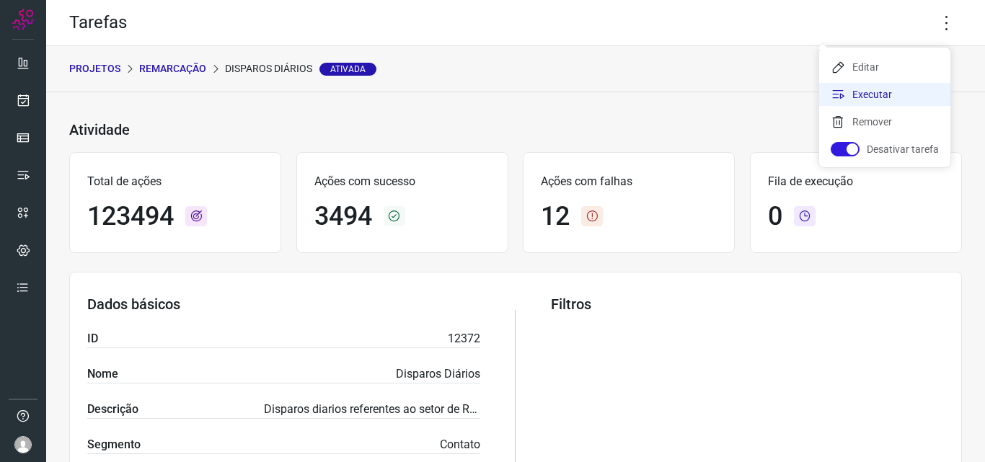
click at [888, 94] on li "Executar" at bounding box center [884, 94] width 131 height 23
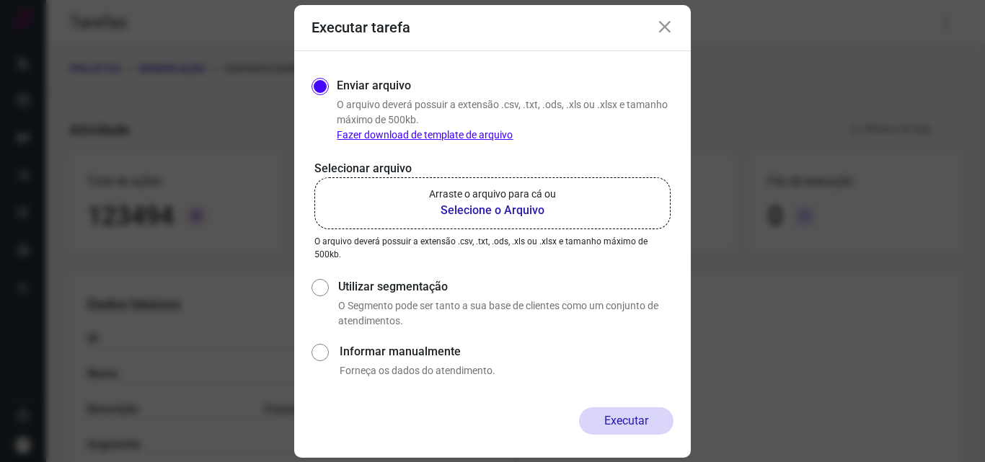
click at [480, 203] on b "Selecione o Arquivo" at bounding box center [492, 210] width 127 height 17
click at [0, 0] on input "Arraste o arquivo para cá ou Selecione o Arquivo" at bounding box center [0, 0] width 0 height 0
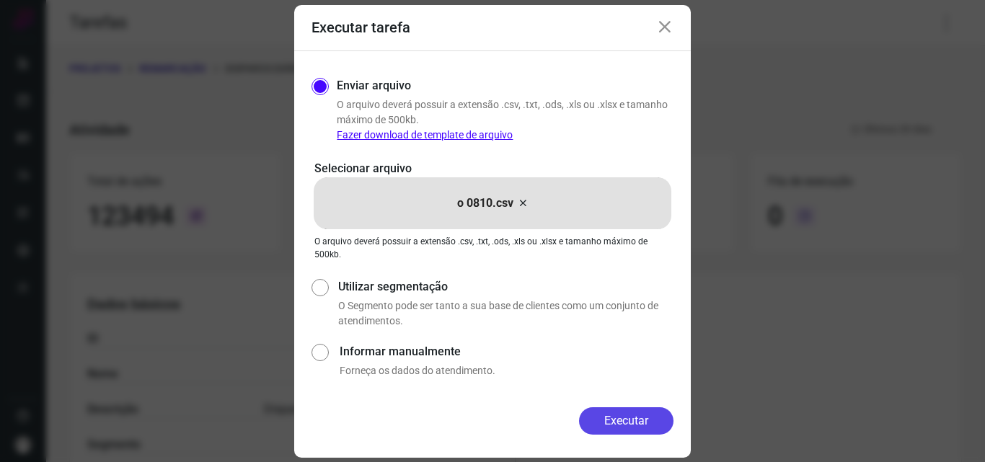
click at [617, 428] on button "Executar" at bounding box center [626, 420] width 94 height 27
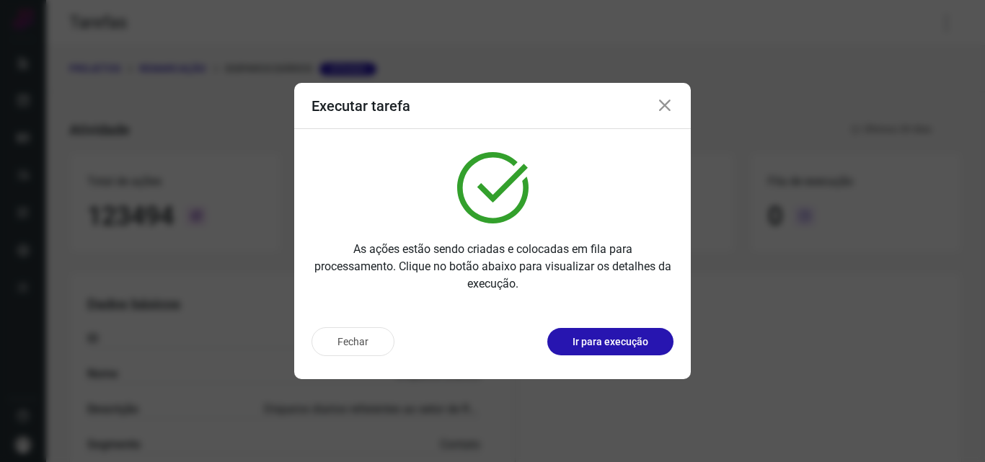
click at [631, 350] on button "Ir para execução" at bounding box center [610, 341] width 126 height 27
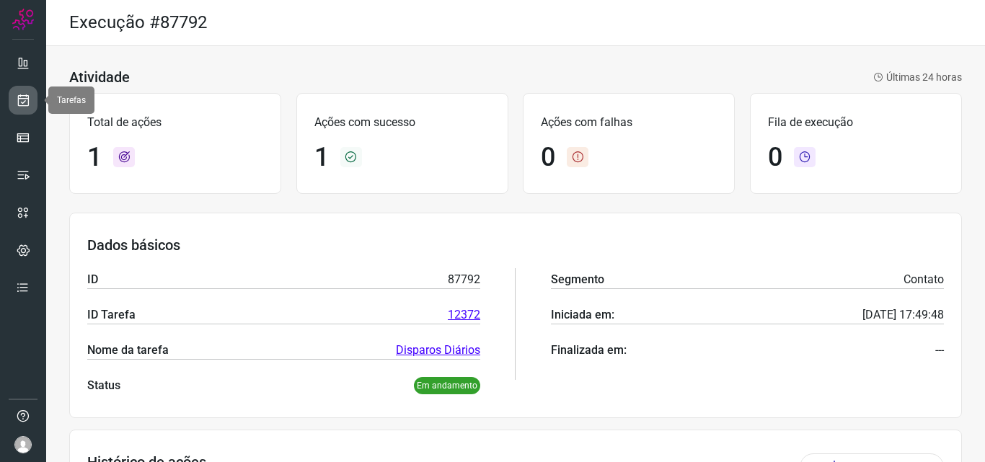
click at [22, 105] on icon at bounding box center [23, 100] width 15 height 14
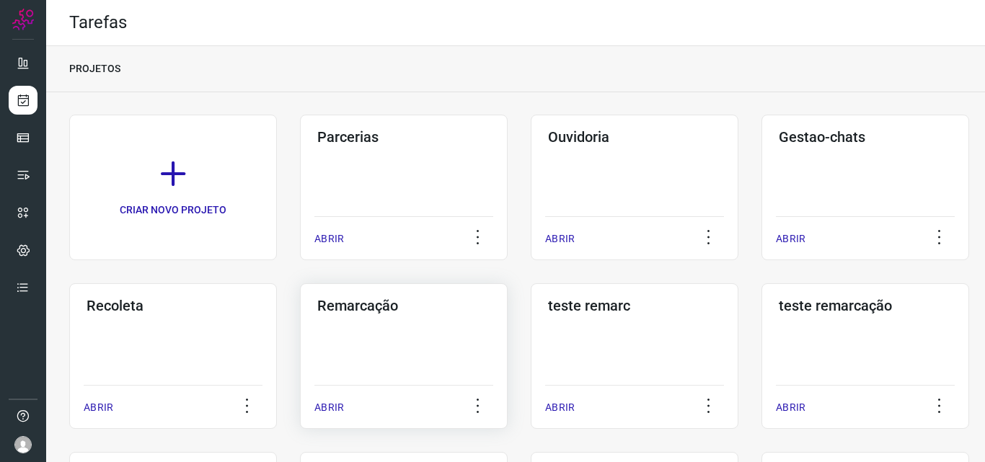
click at [423, 320] on div "Remarcação ABRIR" at bounding box center [404, 356] width 208 height 146
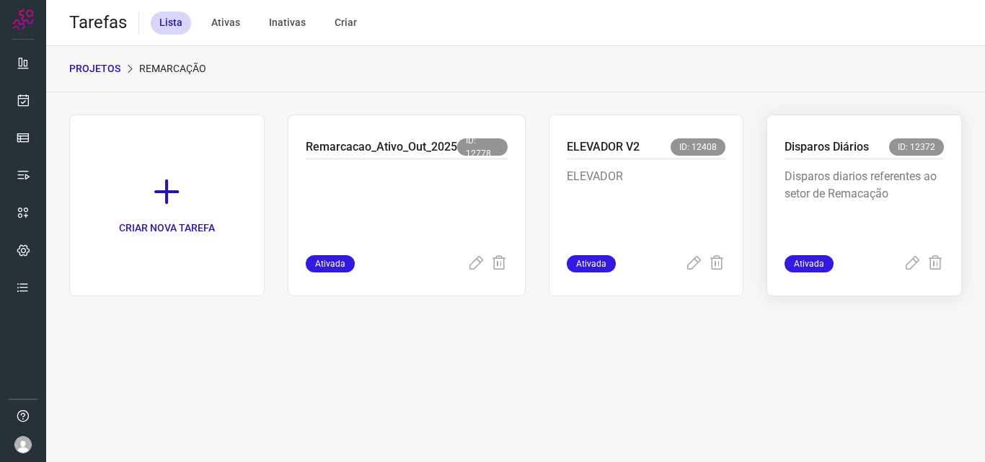
click at [859, 159] on div "Disparos diarios referentes ao setor de Remacação" at bounding box center [864, 207] width 159 height 96
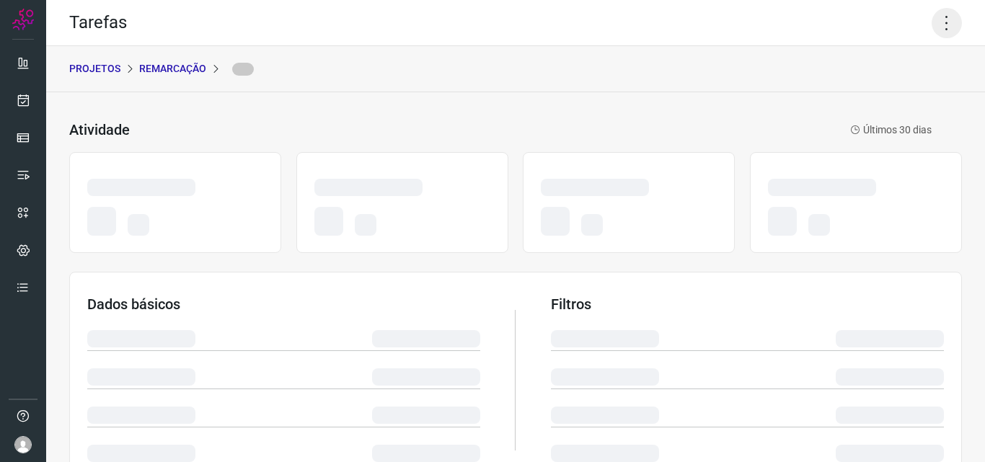
click at [940, 22] on icon at bounding box center [947, 23] width 30 height 30
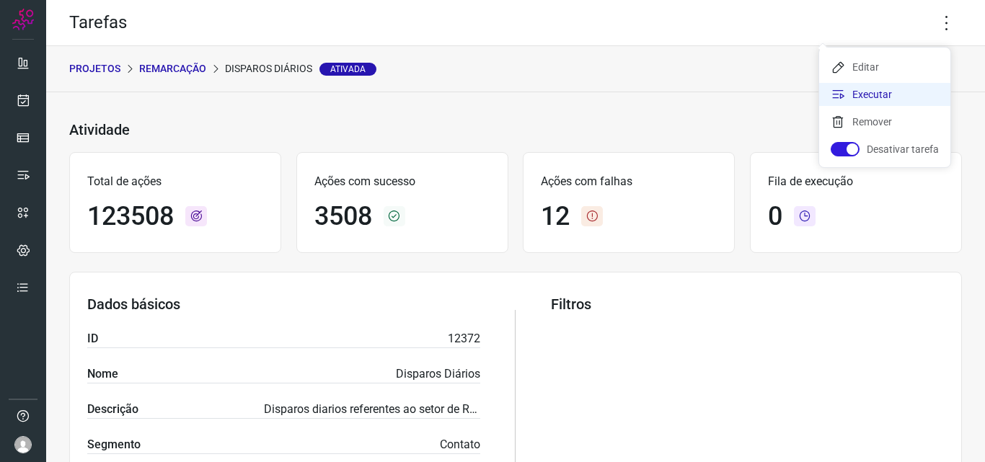
click at [886, 88] on li "Executar" at bounding box center [884, 94] width 131 height 23
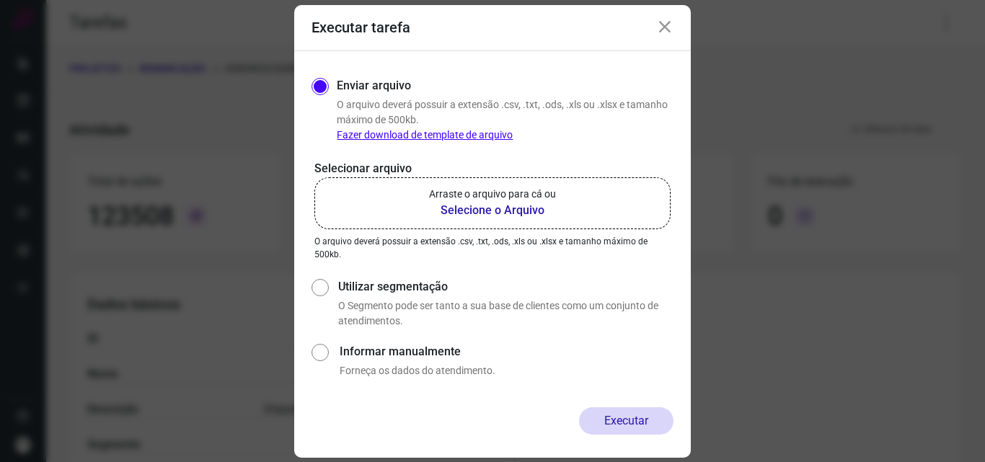
click at [557, 177] on label "Arraste o arquivo para cá ou Selecione o Arquivo" at bounding box center [492, 203] width 356 height 52
click at [0, 0] on input "Arraste o arquivo para cá ou Selecione o Arquivo" at bounding box center [0, 0] width 0 height 0
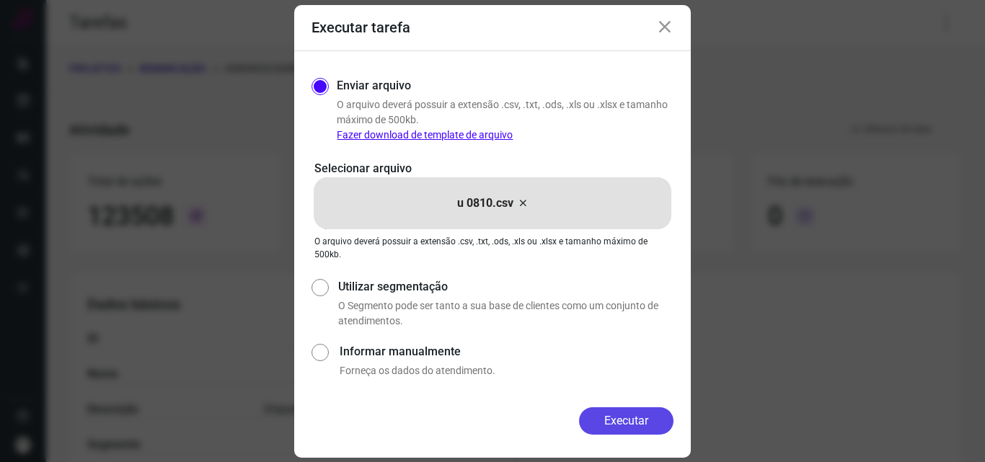
click at [613, 420] on button "Executar" at bounding box center [626, 420] width 94 height 27
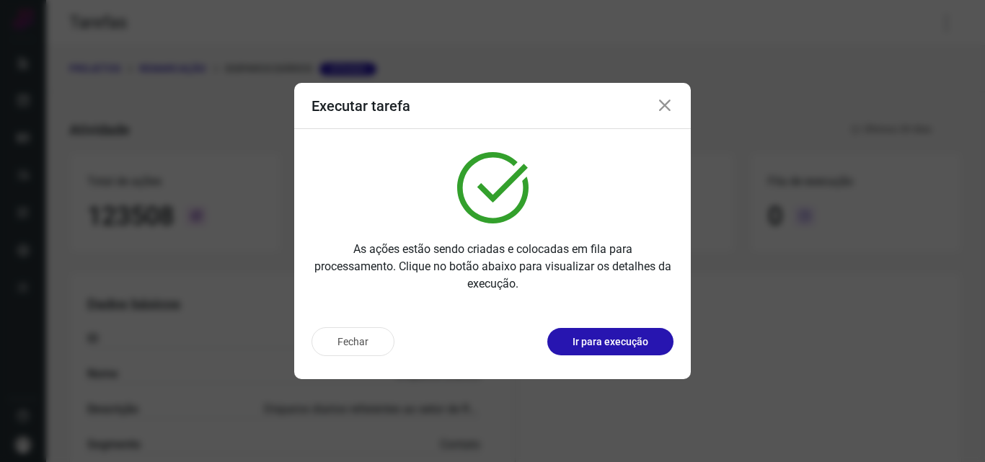
click at [627, 342] on p "Ir para execução" at bounding box center [611, 342] width 76 height 15
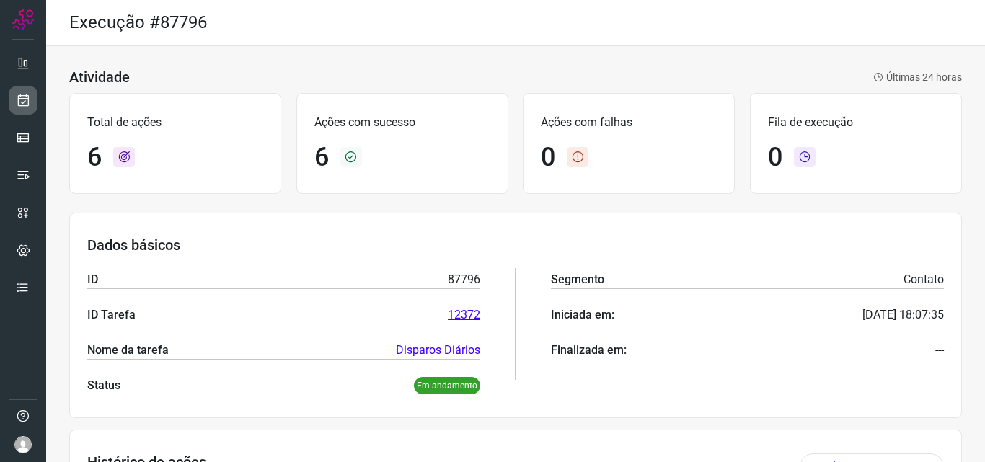
click at [32, 95] on link at bounding box center [23, 100] width 29 height 29
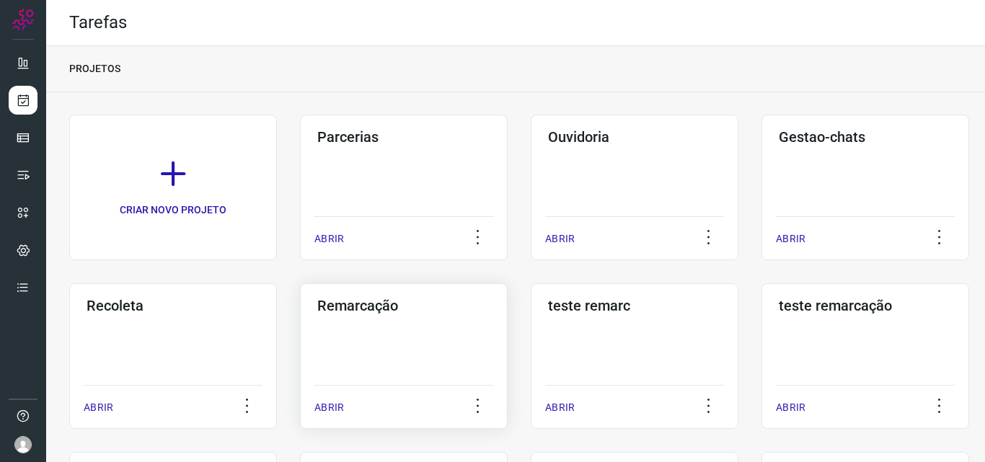
click at [420, 317] on div "Remarcação ABRIR" at bounding box center [404, 356] width 208 height 146
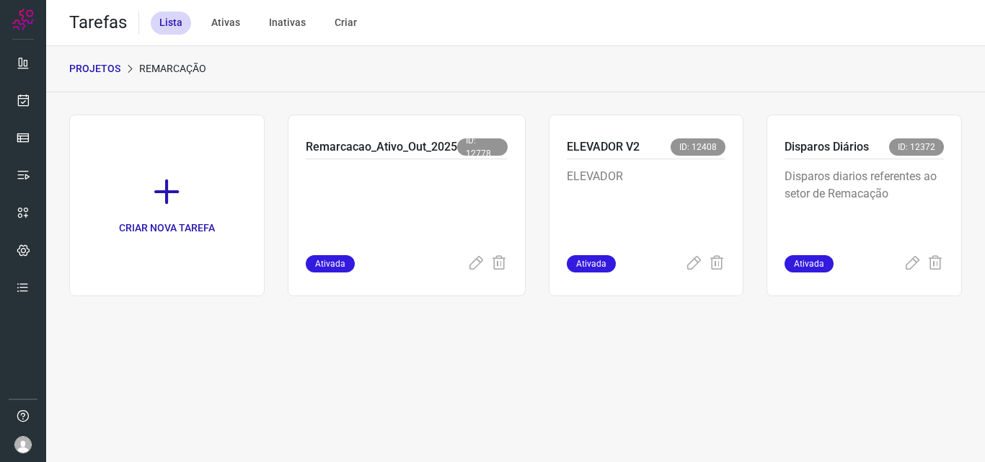
click at [863, 156] on div "Disparos Diários ID: 12372" at bounding box center [864, 148] width 159 height 21
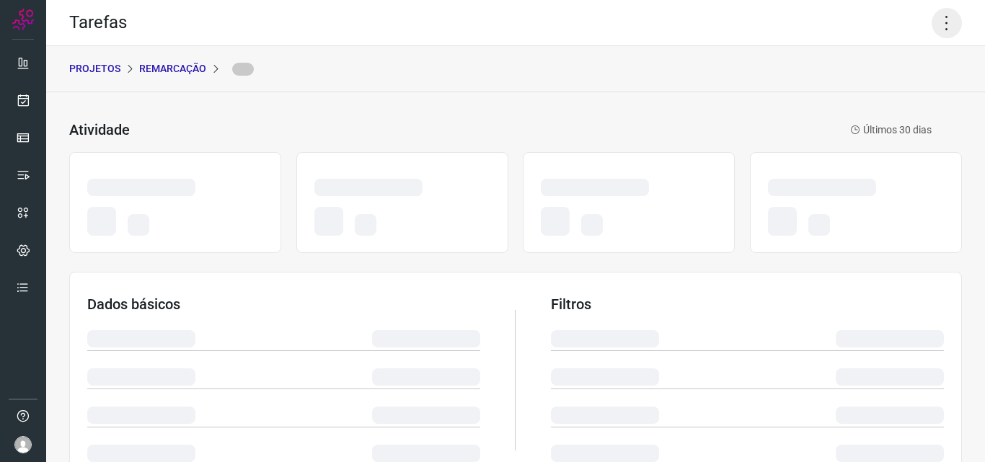
click at [932, 26] on icon at bounding box center [947, 23] width 30 height 30
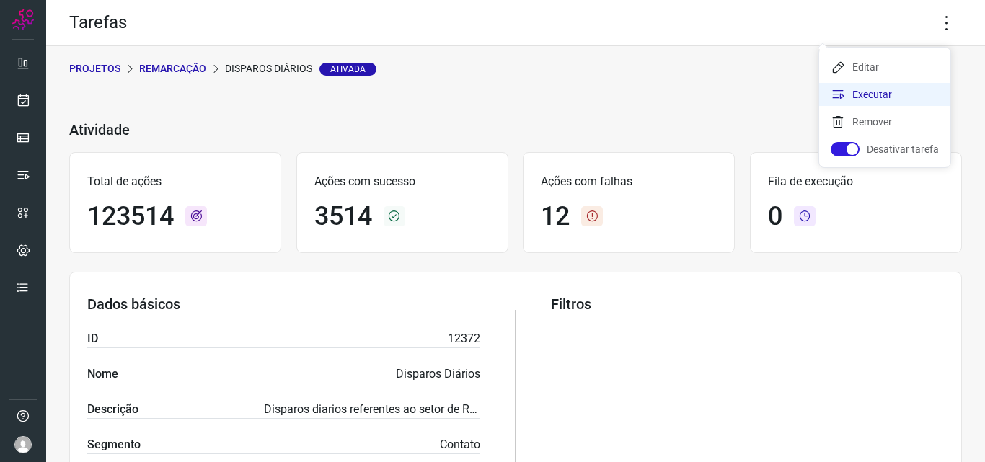
click at [911, 92] on li "Executar" at bounding box center [884, 94] width 131 height 23
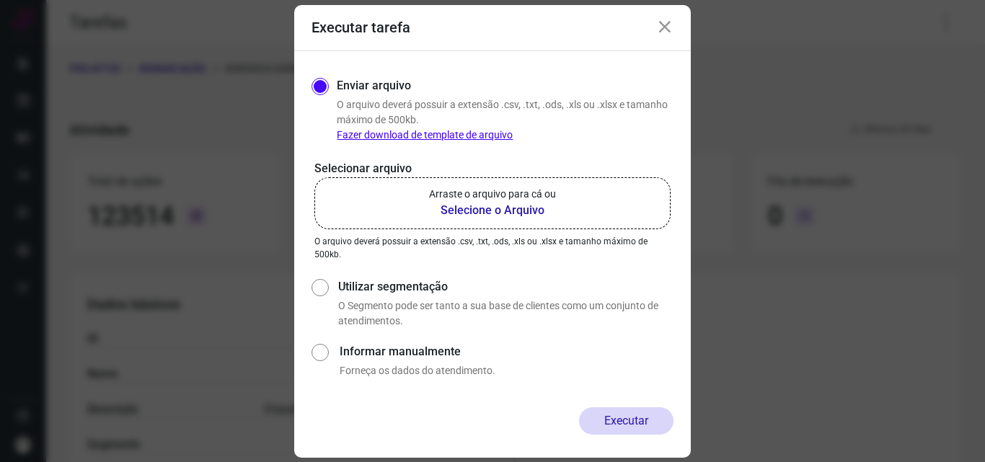
click at [529, 206] on b "Selecione o Arquivo" at bounding box center [492, 210] width 127 height 17
click at [0, 0] on input "Arraste o arquivo para cá ou Selecione o Arquivo" at bounding box center [0, 0] width 0 height 0
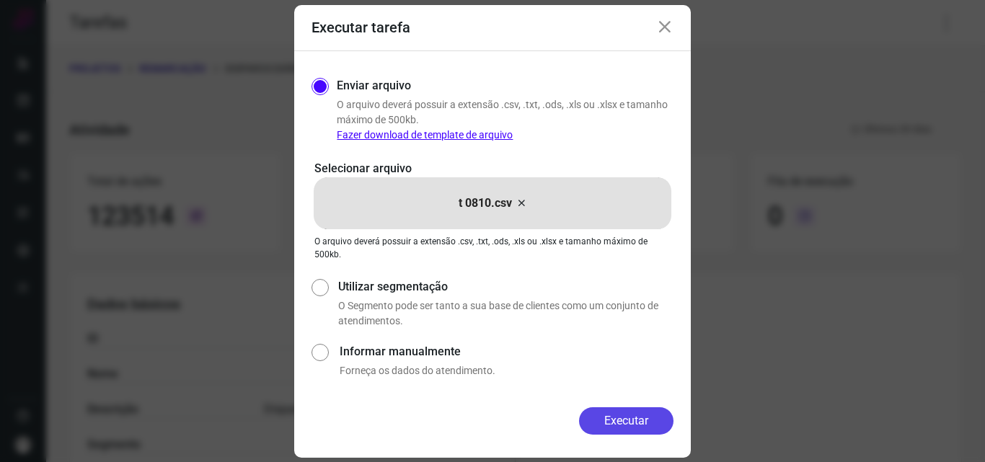
click at [622, 417] on button "Executar" at bounding box center [626, 420] width 94 height 27
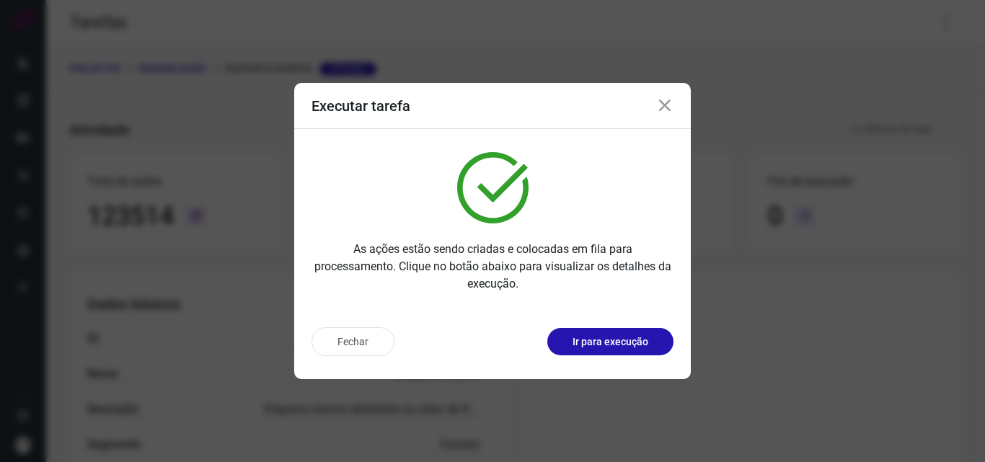
click at [634, 345] on p "Ir para execução" at bounding box center [611, 342] width 76 height 15
